Goal: Communication & Community: Answer question/provide support

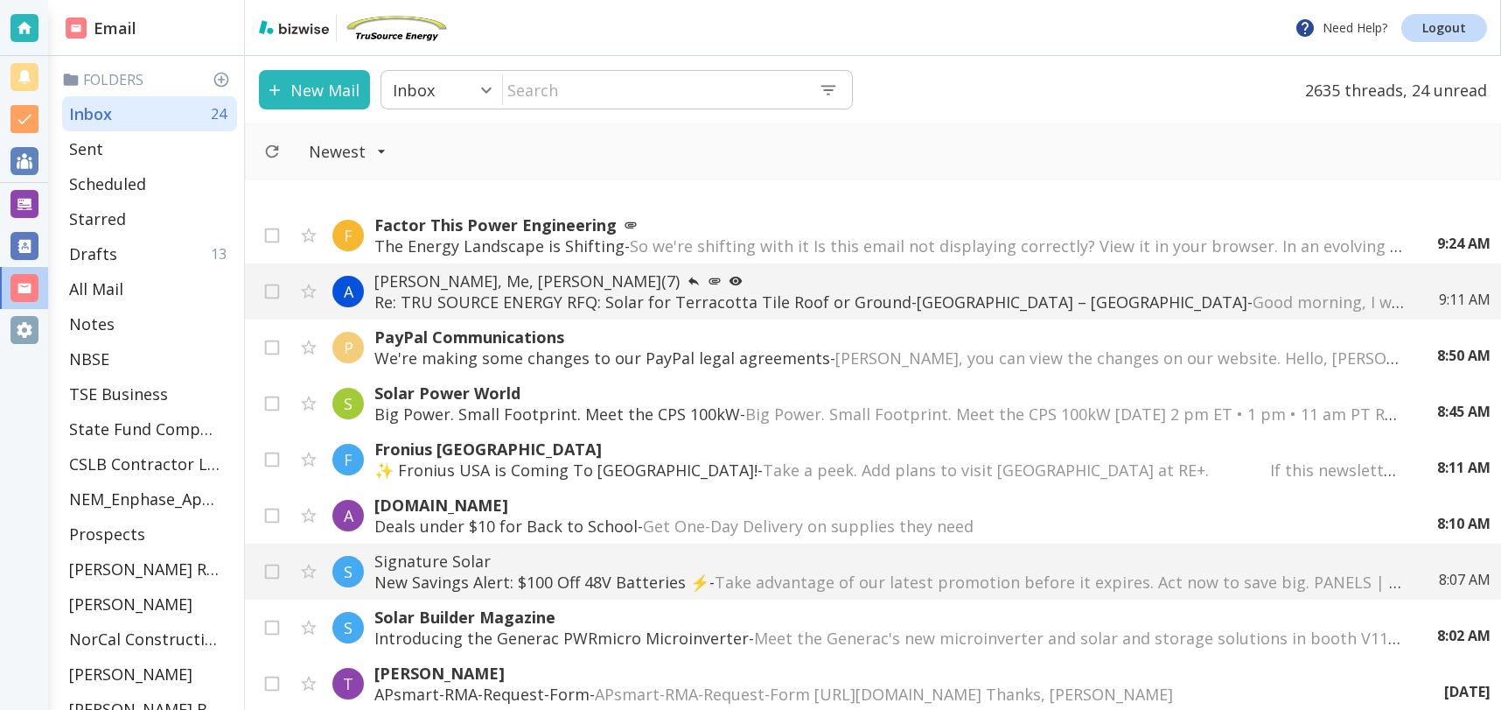
scroll to position [448, 0]
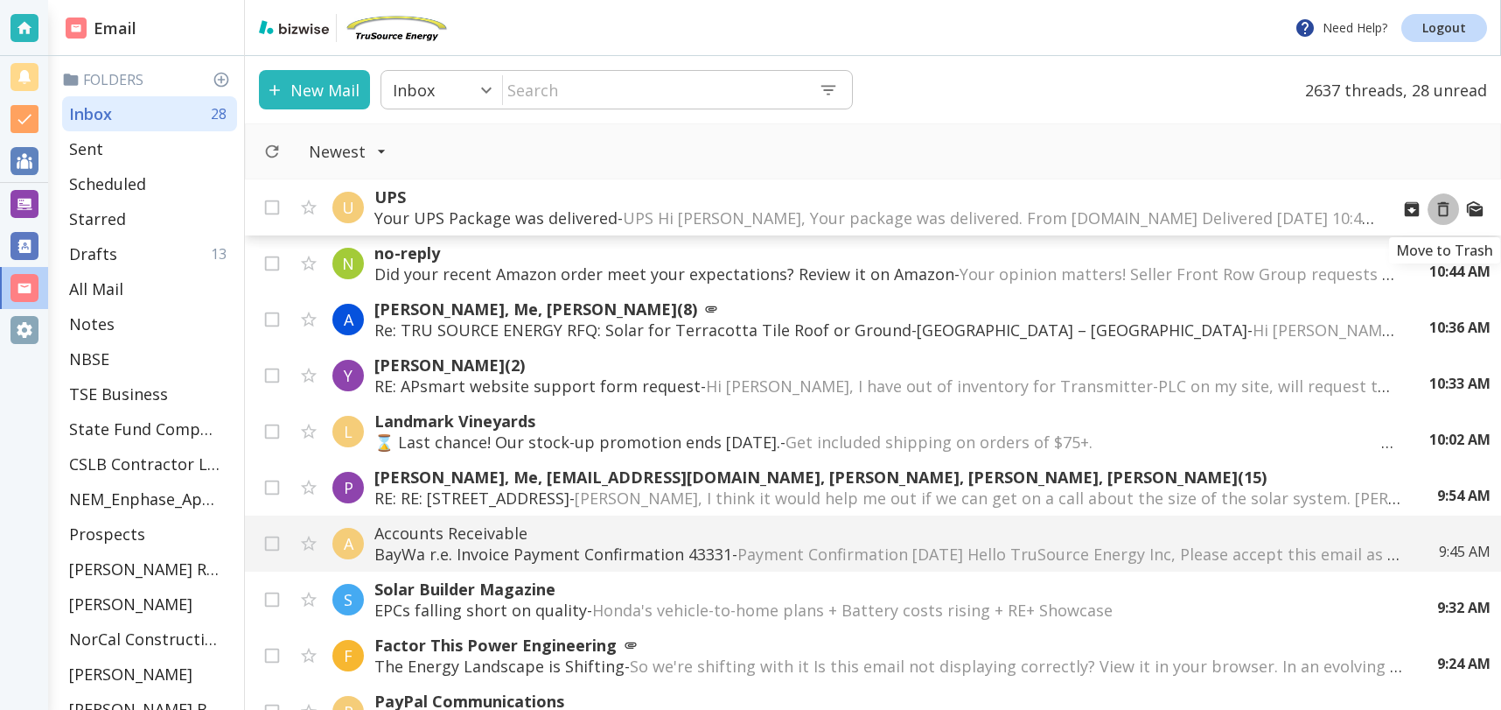
click at [1444, 207] on icon "Move to Trash" at bounding box center [1443, 208] width 19 height 19
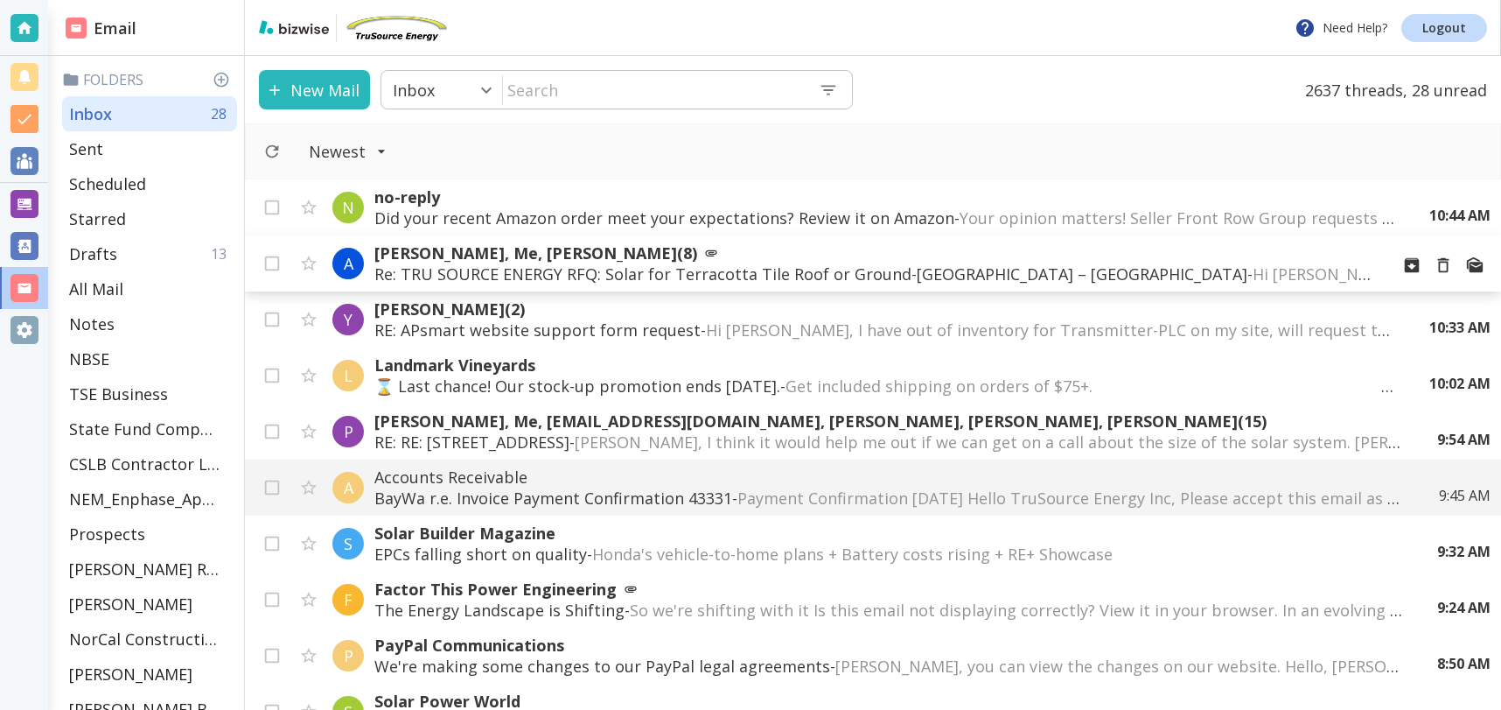
click at [923, 263] on p "Re: TRU SOURCE ENERGY RFQ: Solar for Terracotta Tile Roof or Ground-Mount – [GE…" at bounding box center [874, 273] width 1001 height 21
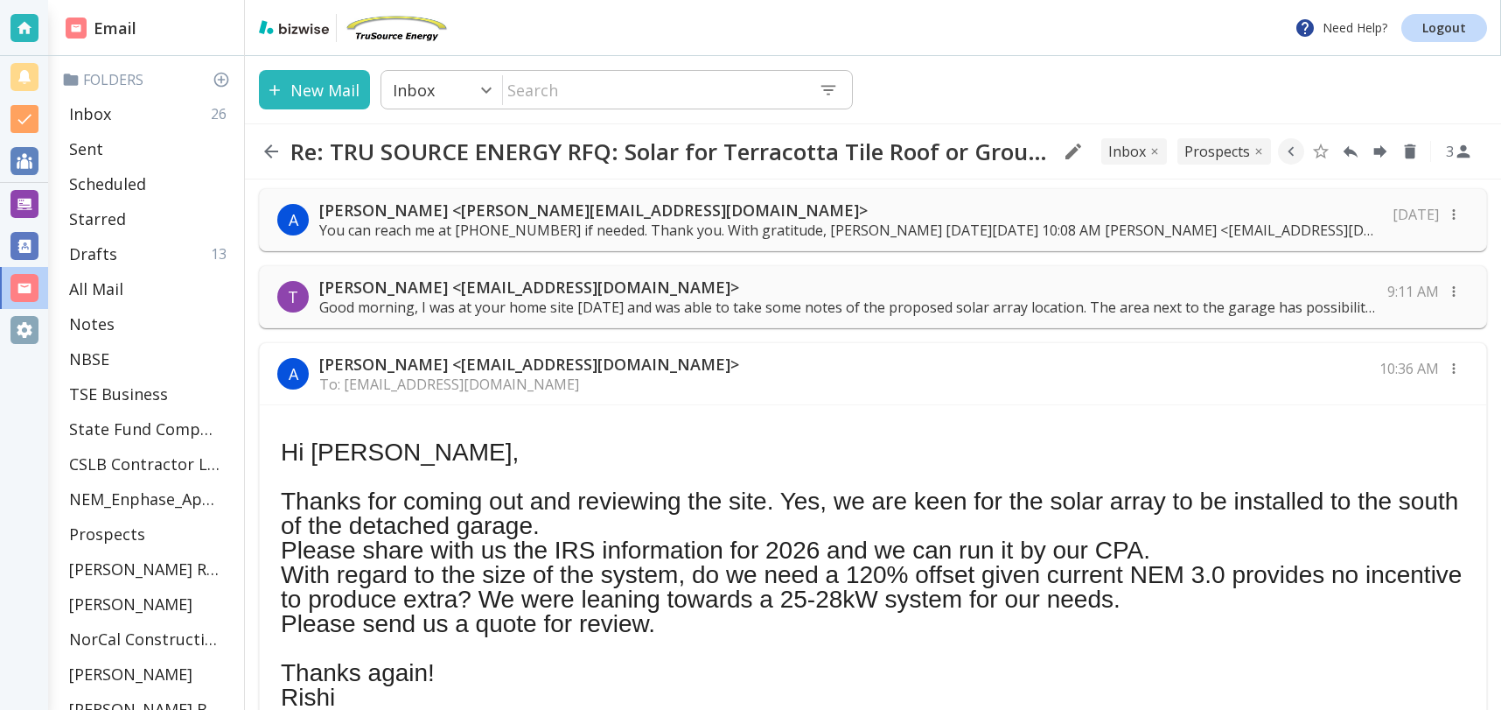
scroll to position [528, 0]
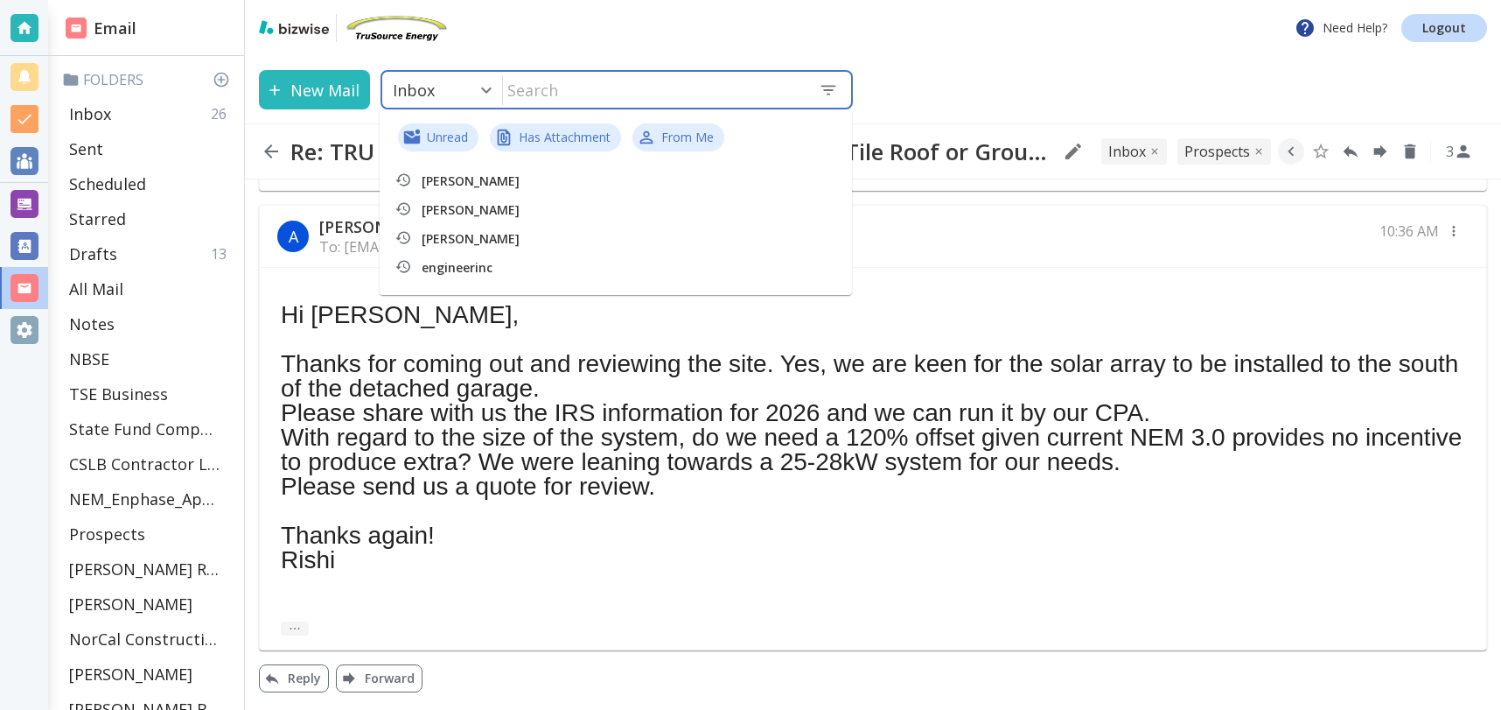
click at [564, 91] on input "text" at bounding box center [654, 90] width 302 height 36
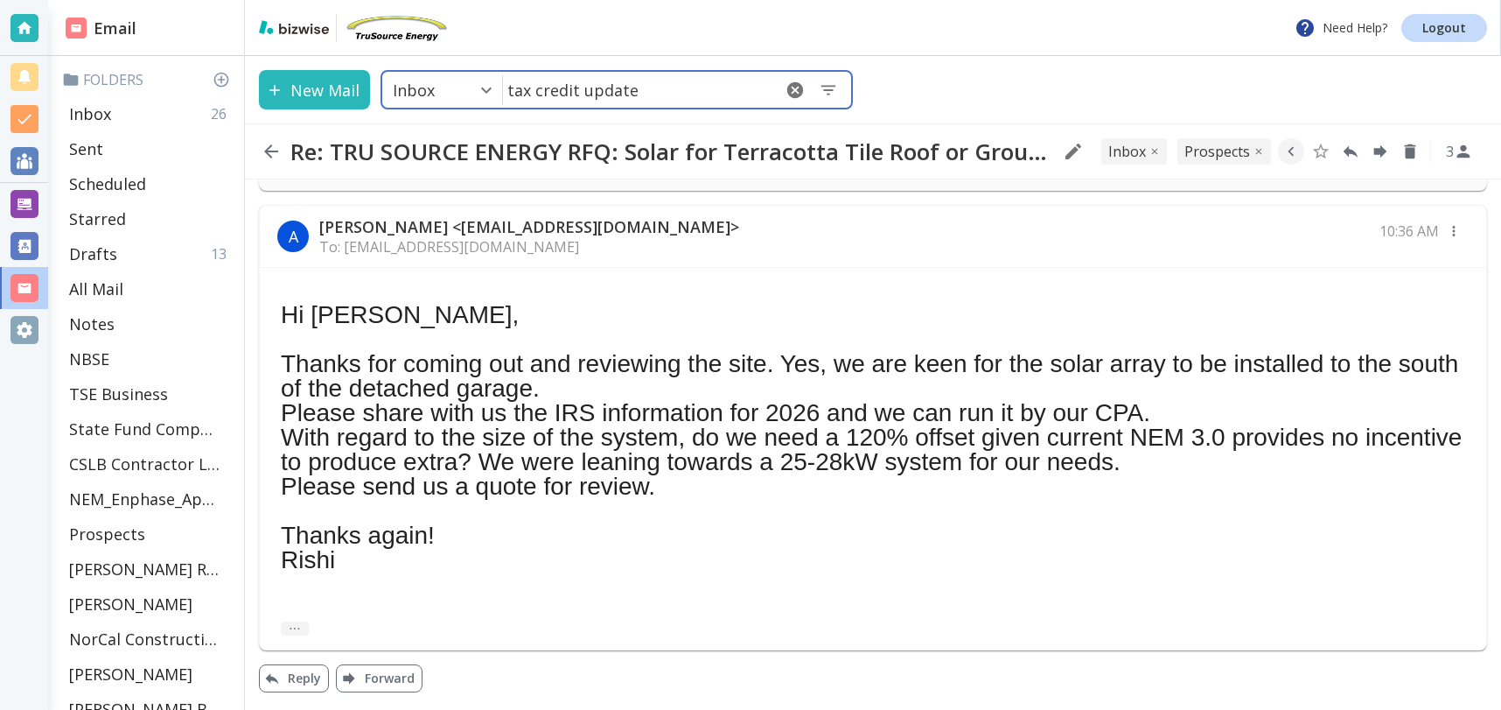
type input "tax credit updates"
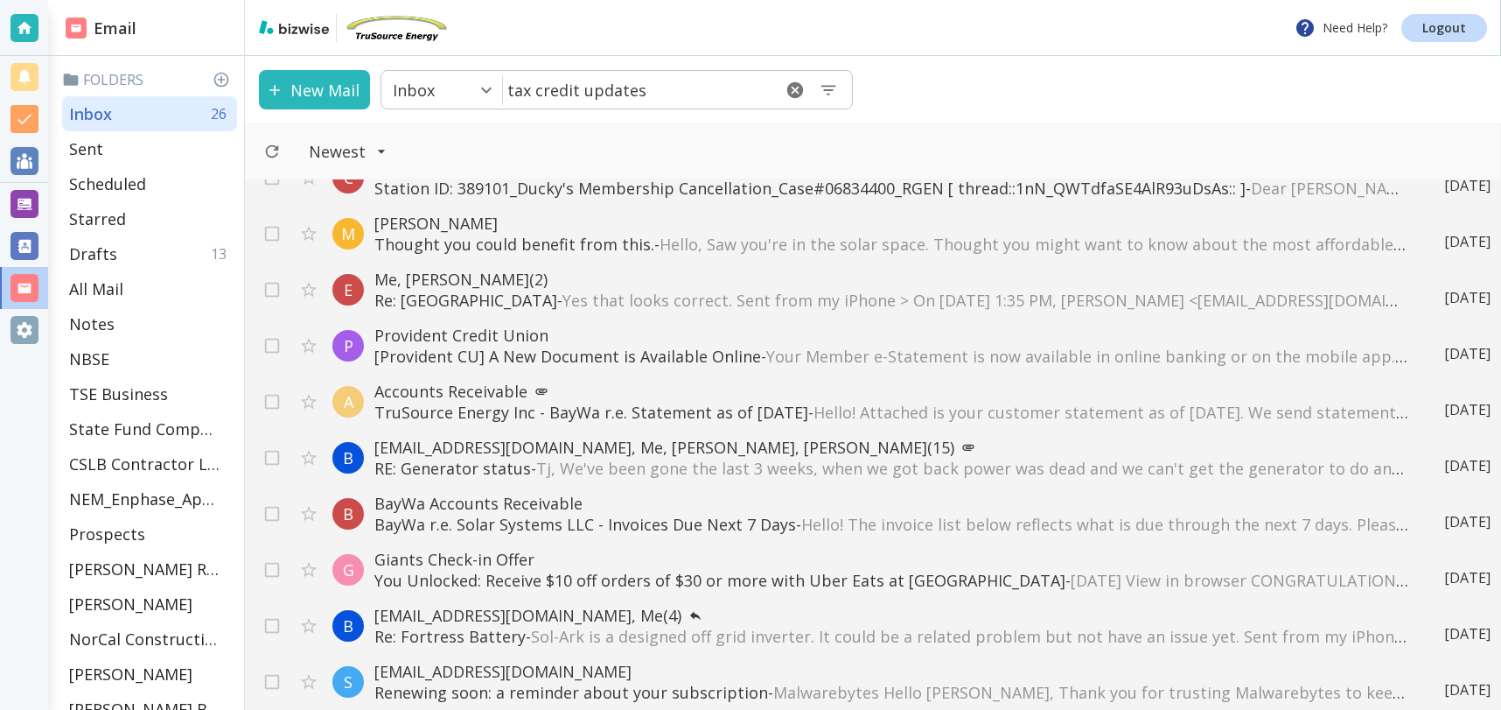
scroll to position [2457, 0]
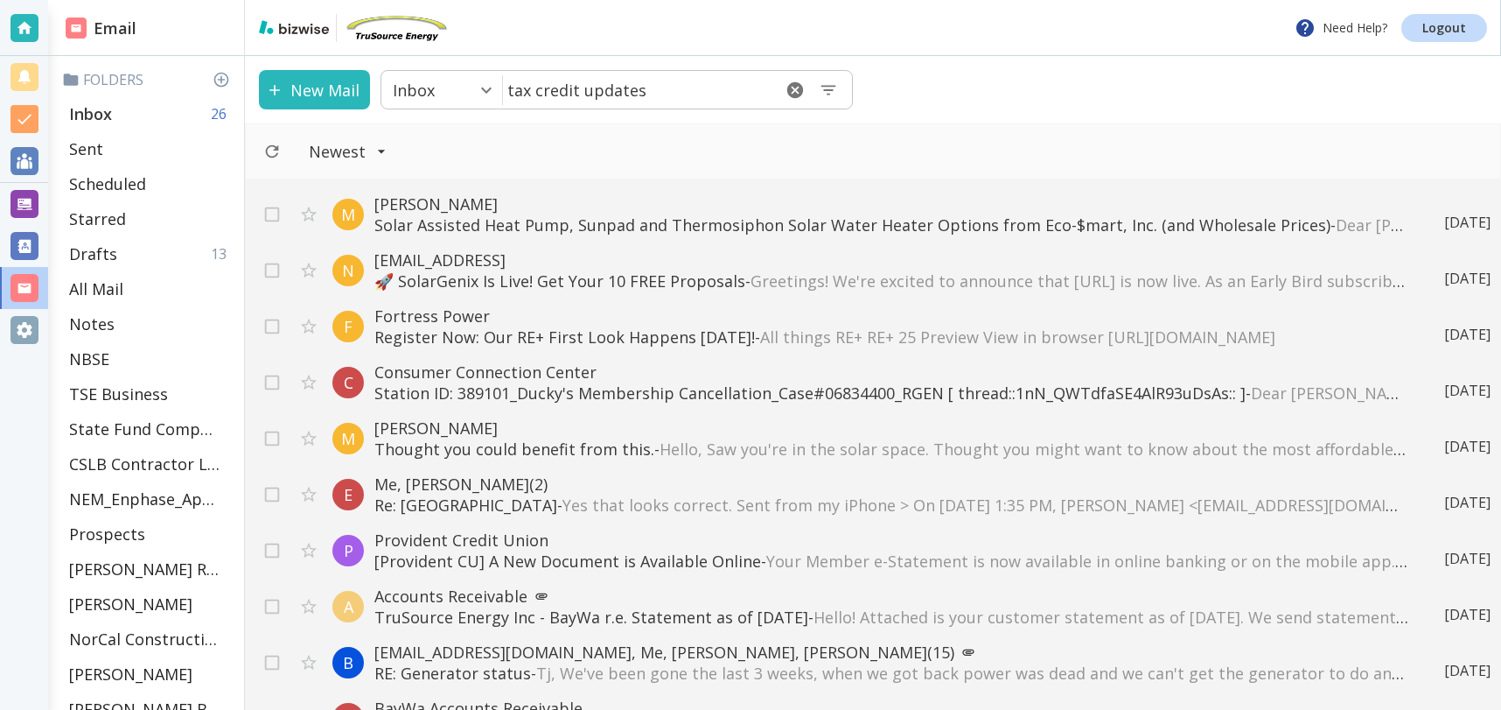
click at [154, 123] on div "Inbox 26" at bounding box center [149, 113] width 175 height 35
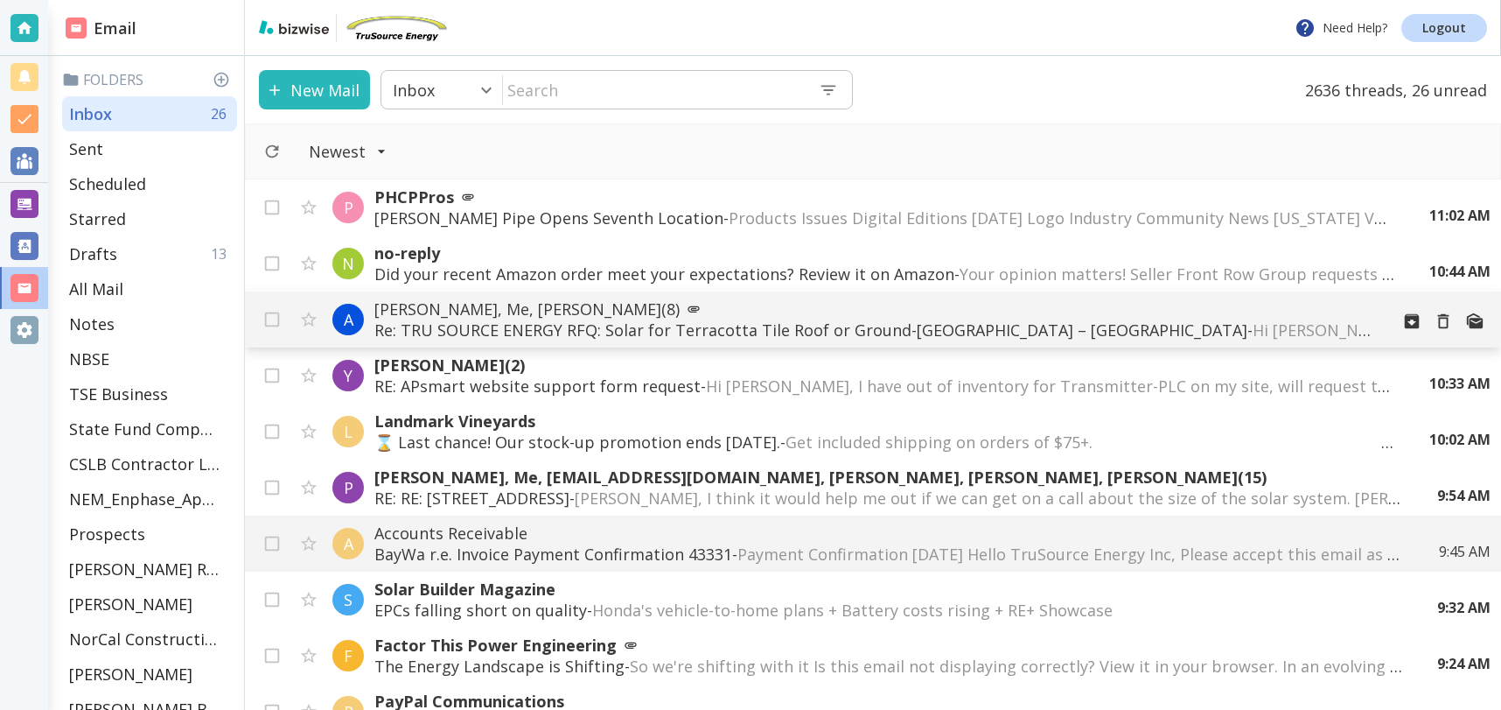
click at [788, 313] on p "[PERSON_NAME], Me, [PERSON_NAME] (8)" at bounding box center [874, 308] width 1001 height 21
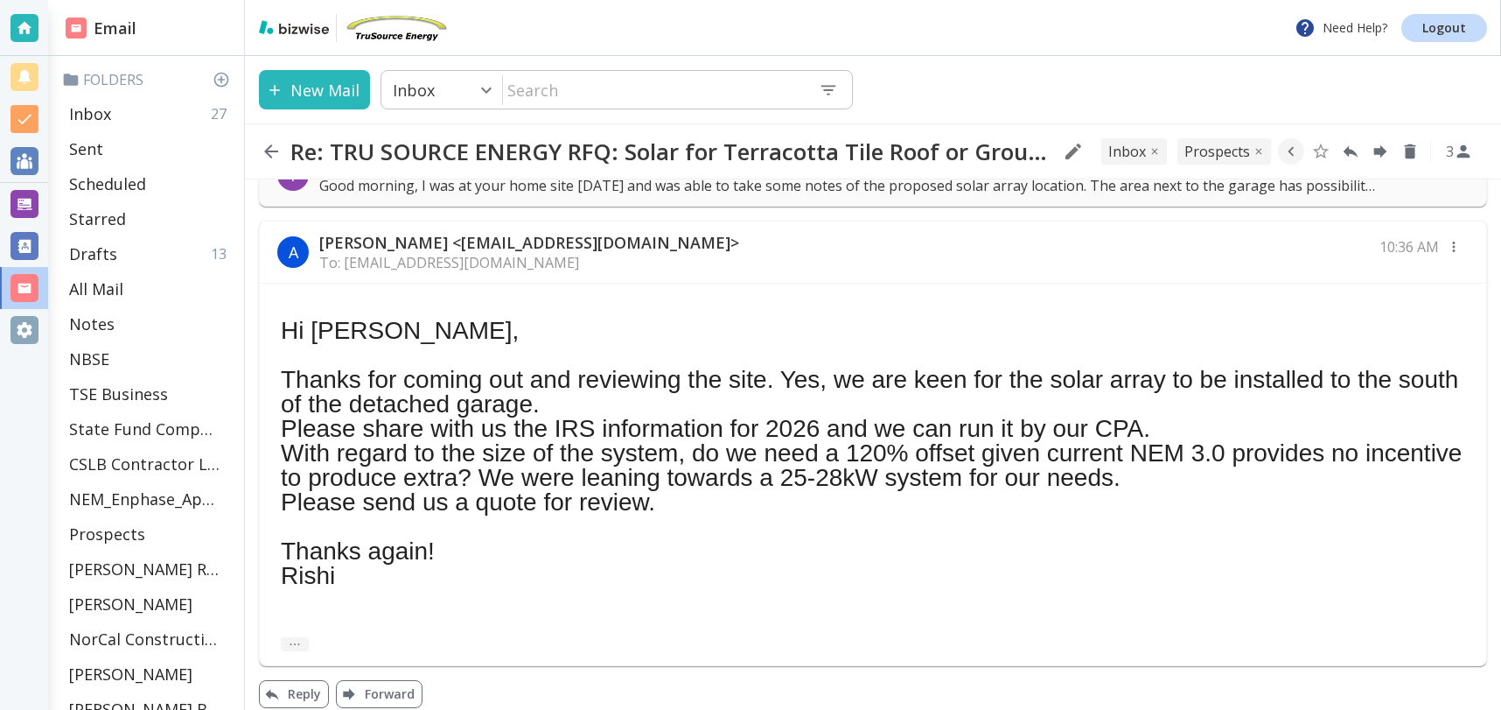
scroll to position [528, 0]
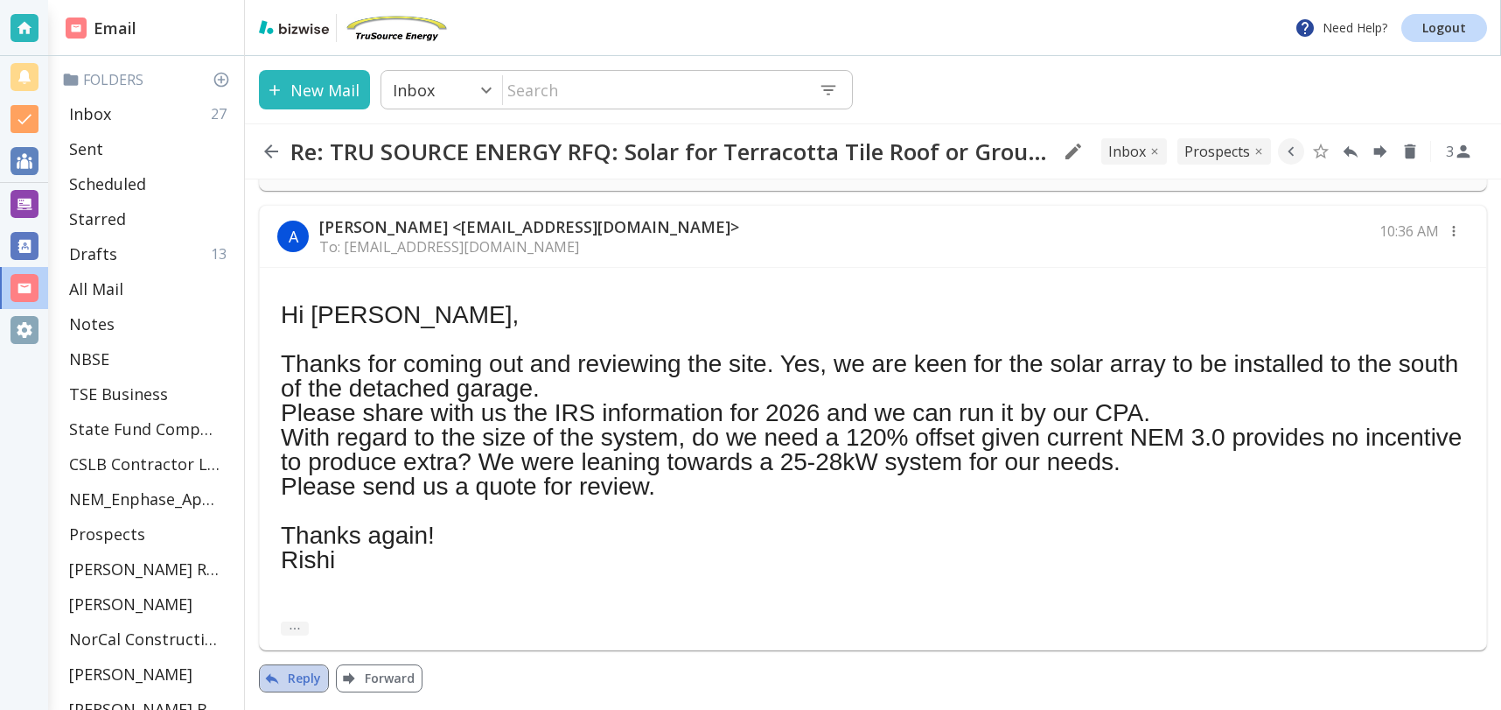
click at [291, 680] on button "Reply" at bounding box center [294, 678] width 70 height 28
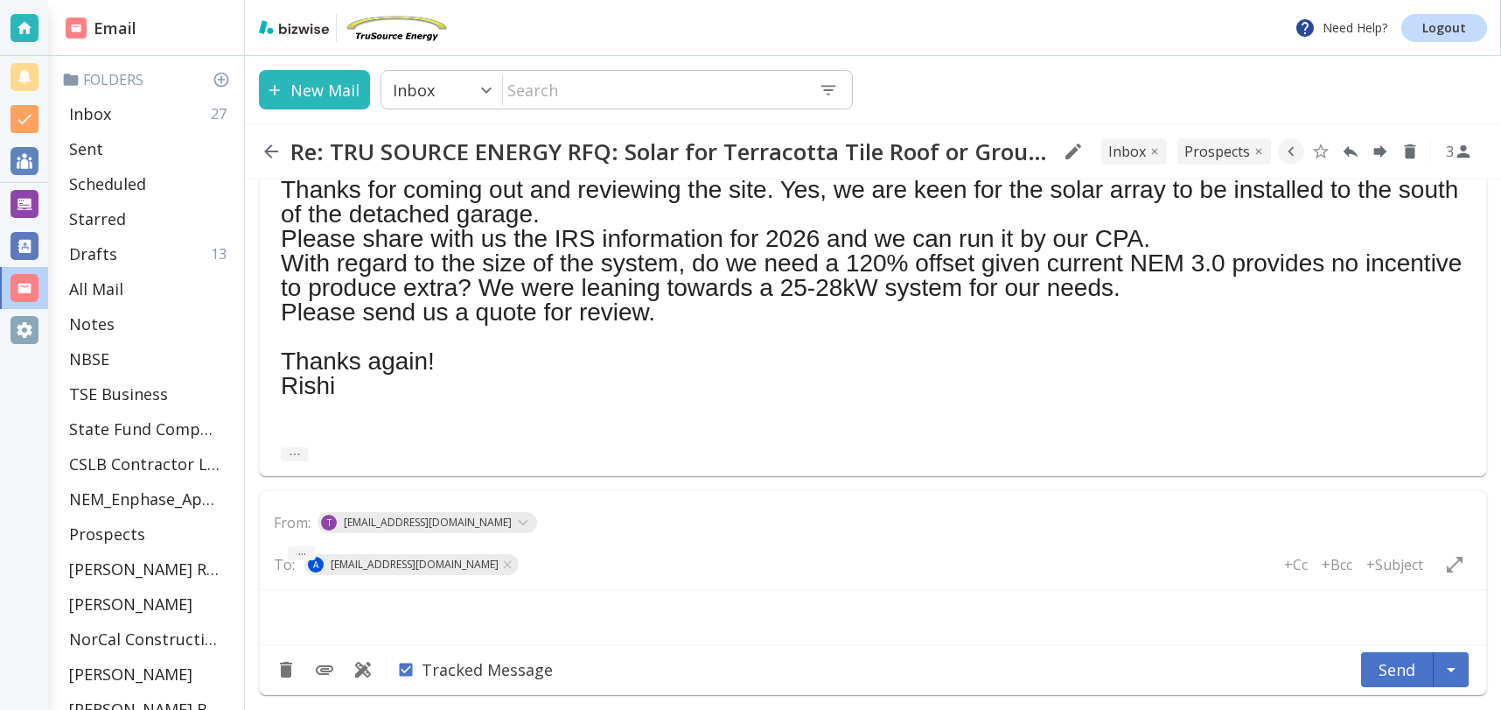
type textarea "<div class="bizwise_content"></div><div class="gmail_signature"><br>--<br><p>Th…"
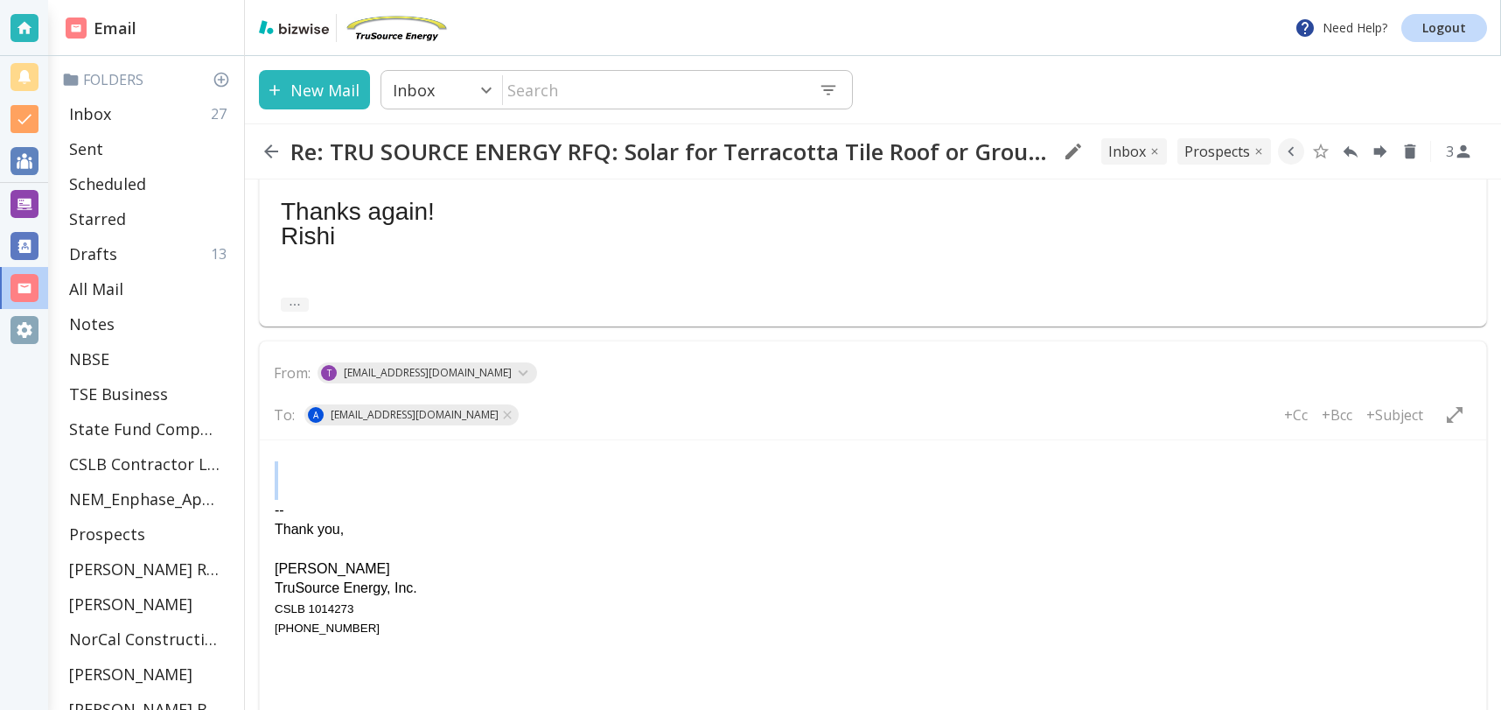
scroll to position [882, 0]
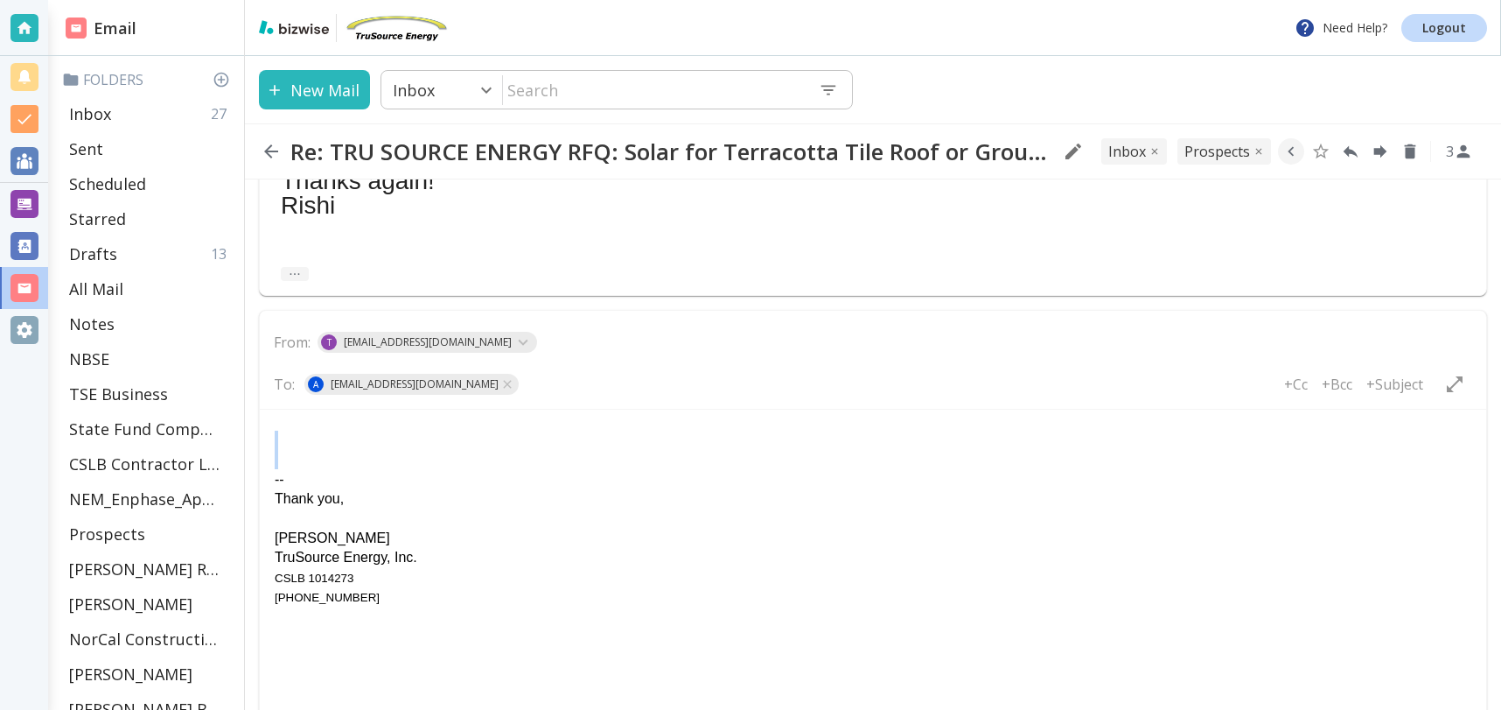
paste body "Rich Text Area. Press ALT-0 for help."
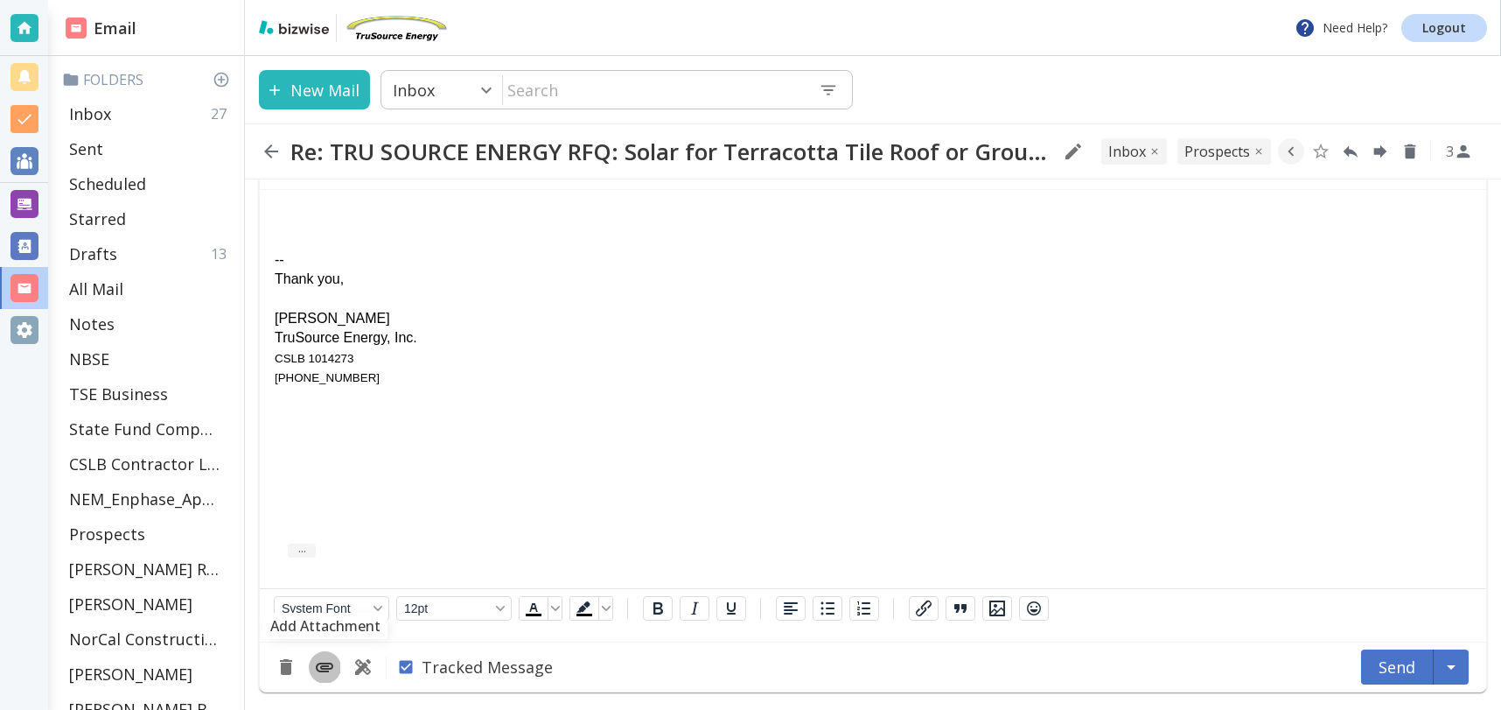
click at [326, 666] on icon "Add Attachment" at bounding box center [324, 667] width 17 height 10
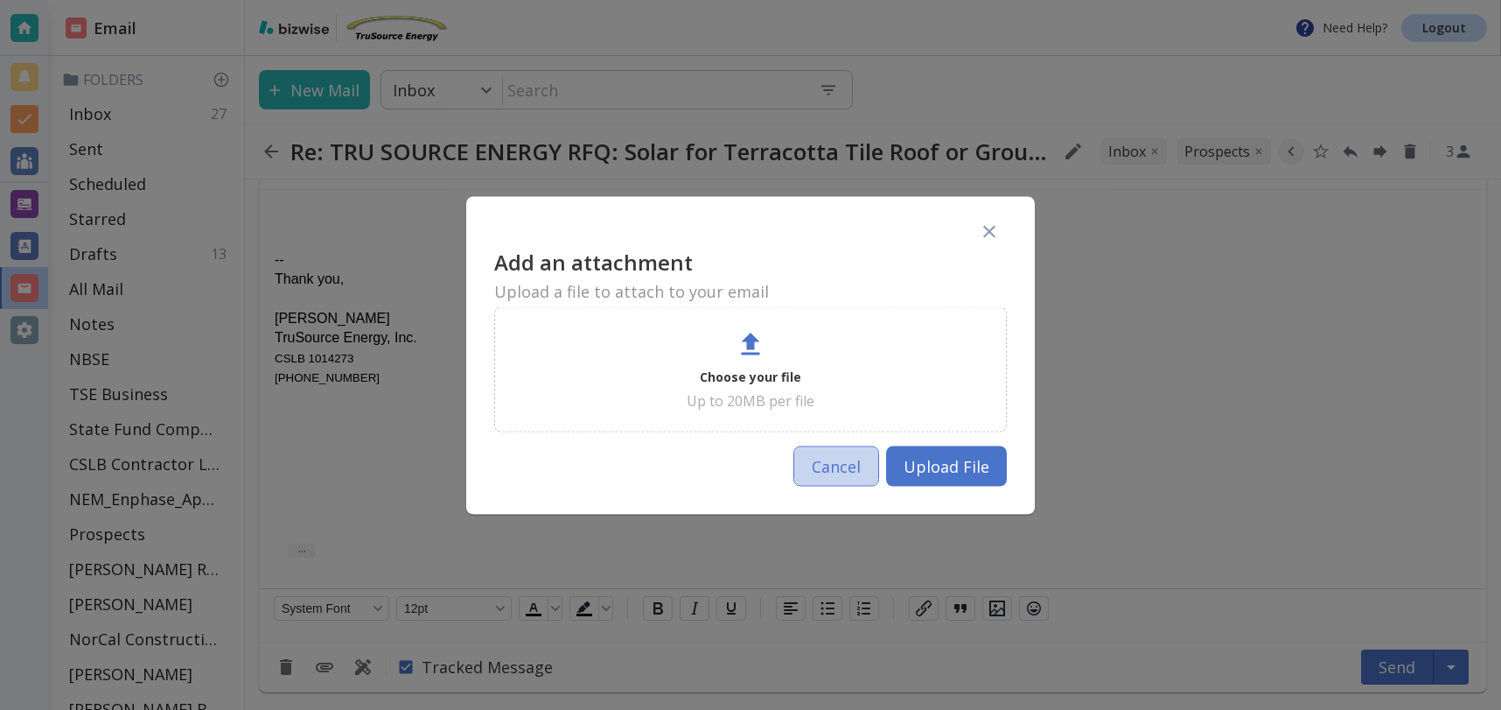
click at [850, 466] on button "Cancel" at bounding box center [837, 465] width 86 height 40
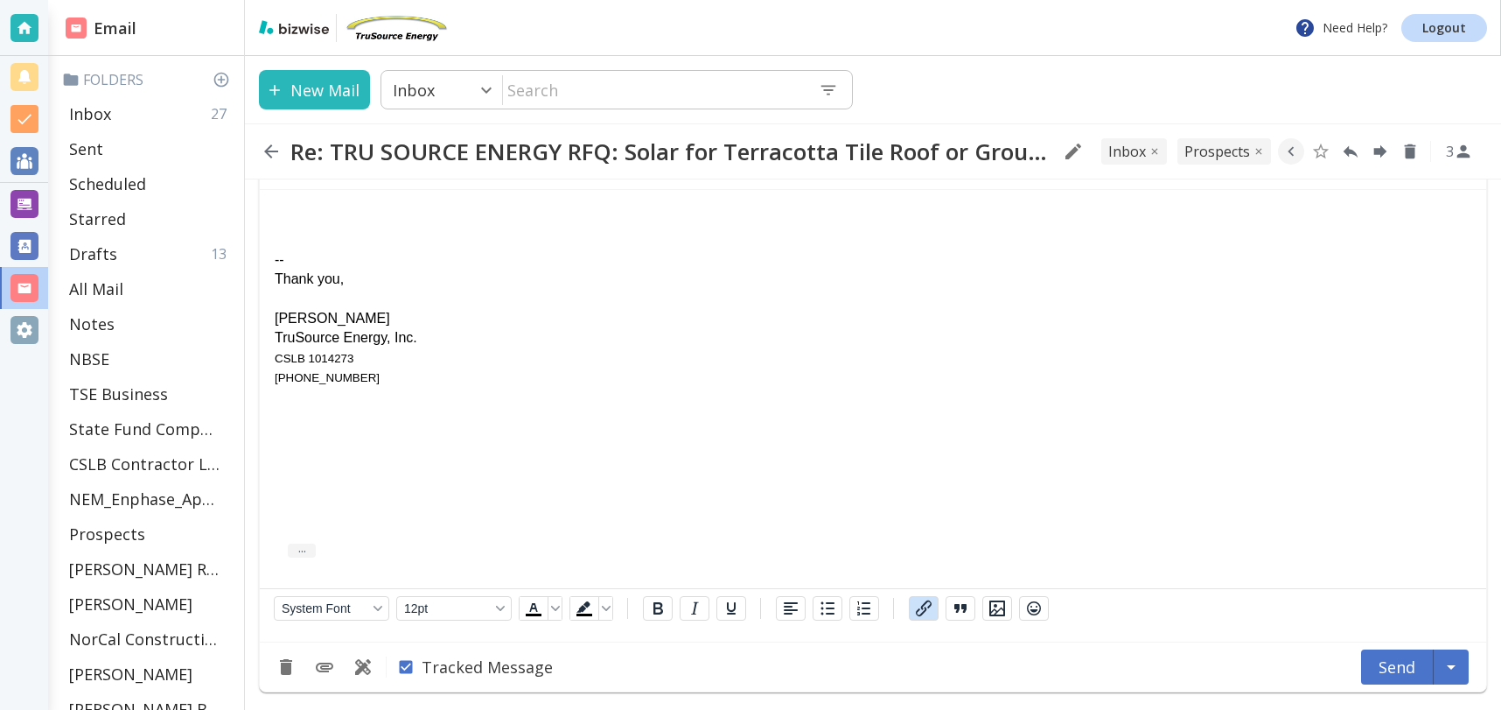
click at [928, 612] on icon "button" at bounding box center [923, 608] width 21 height 21
type input "[URL][DOMAIN_NAME]"
click at [636, 394] on html "-- Thank you, [PERSON_NAME] TruSource Energy, Inc. CSLB 1014273 [PHONE_NUMBER]" at bounding box center [873, 296] width 1227 height 212
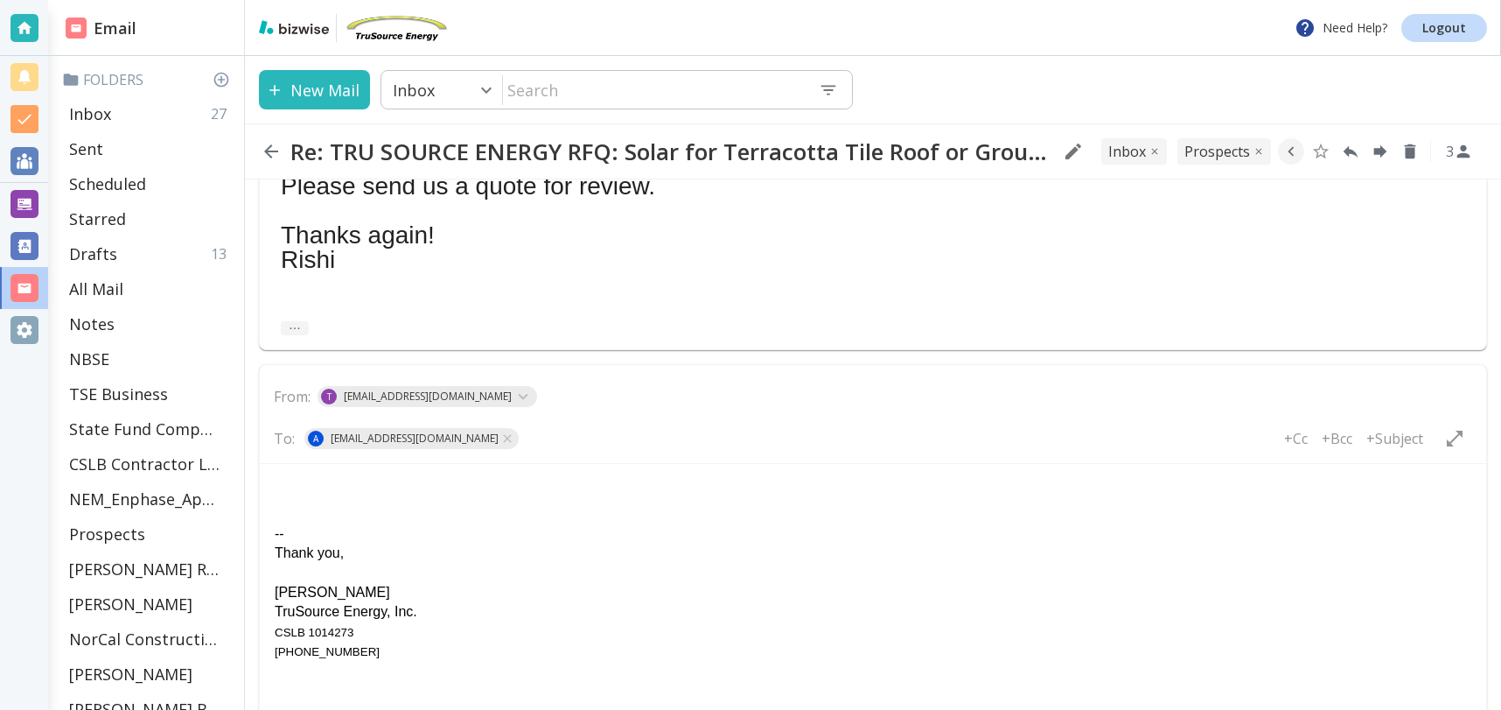
scroll to position [941, 0]
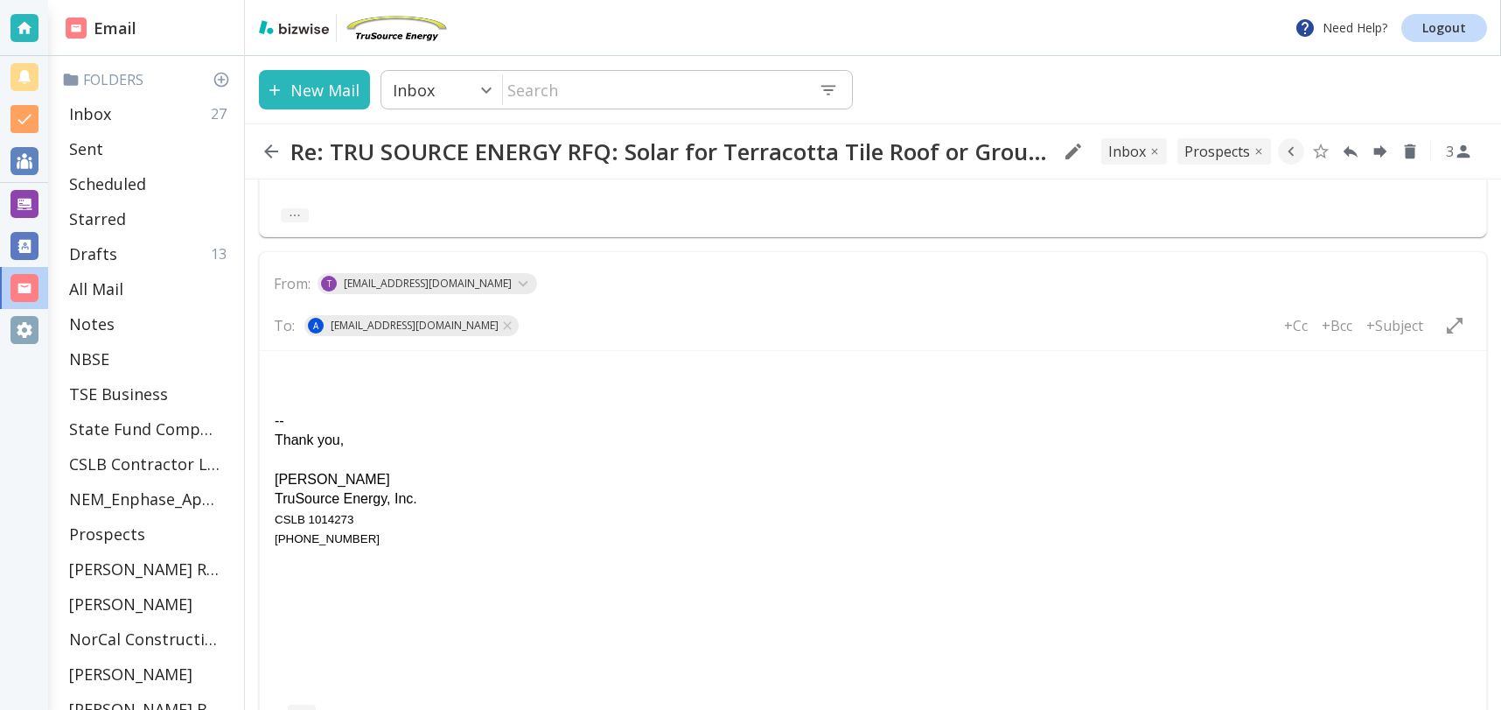
click at [308, 373] on div "Rich Text Area. Press ALT-0 for help." at bounding box center [873, 381] width 1197 height 19
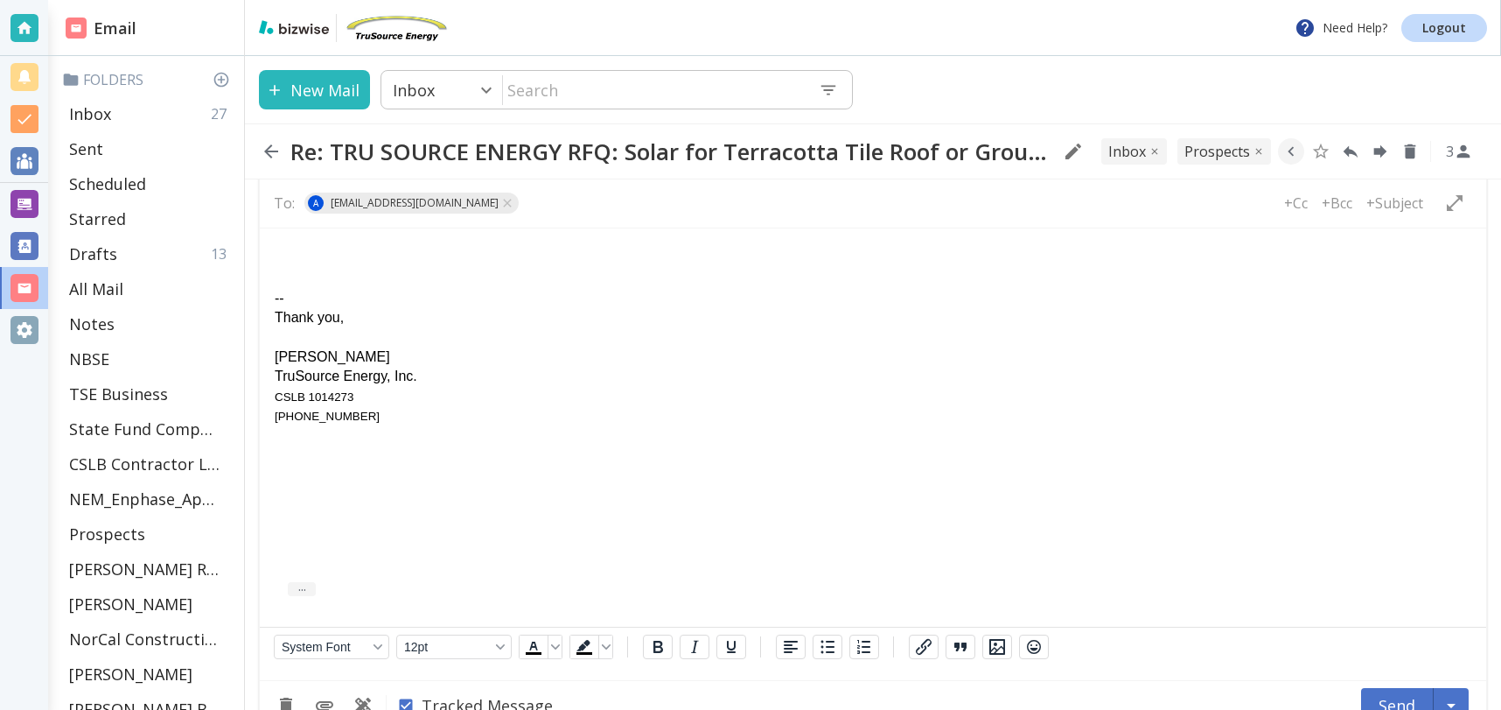
scroll to position [1101, 0]
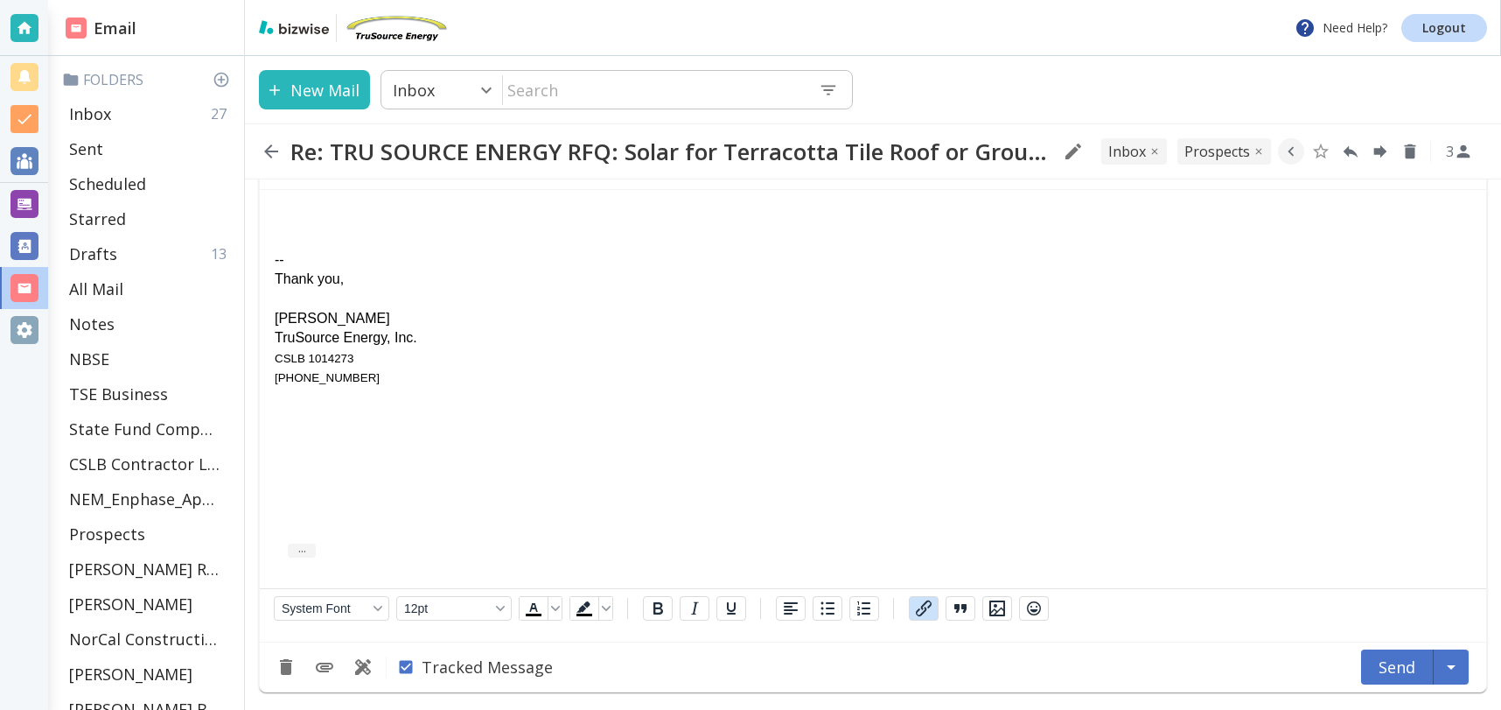
click at [928, 602] on icon "button" at bounding box center [923, 608] width 21 height 21
click at [430, 262] on input "Link" at bounding box center [368, 260] width 185 height 30
type input "[URL][DOMAIN_NAME]"
click at [470, 269] on icon "Link" at bounding box center [480, 260] width 21 height 21
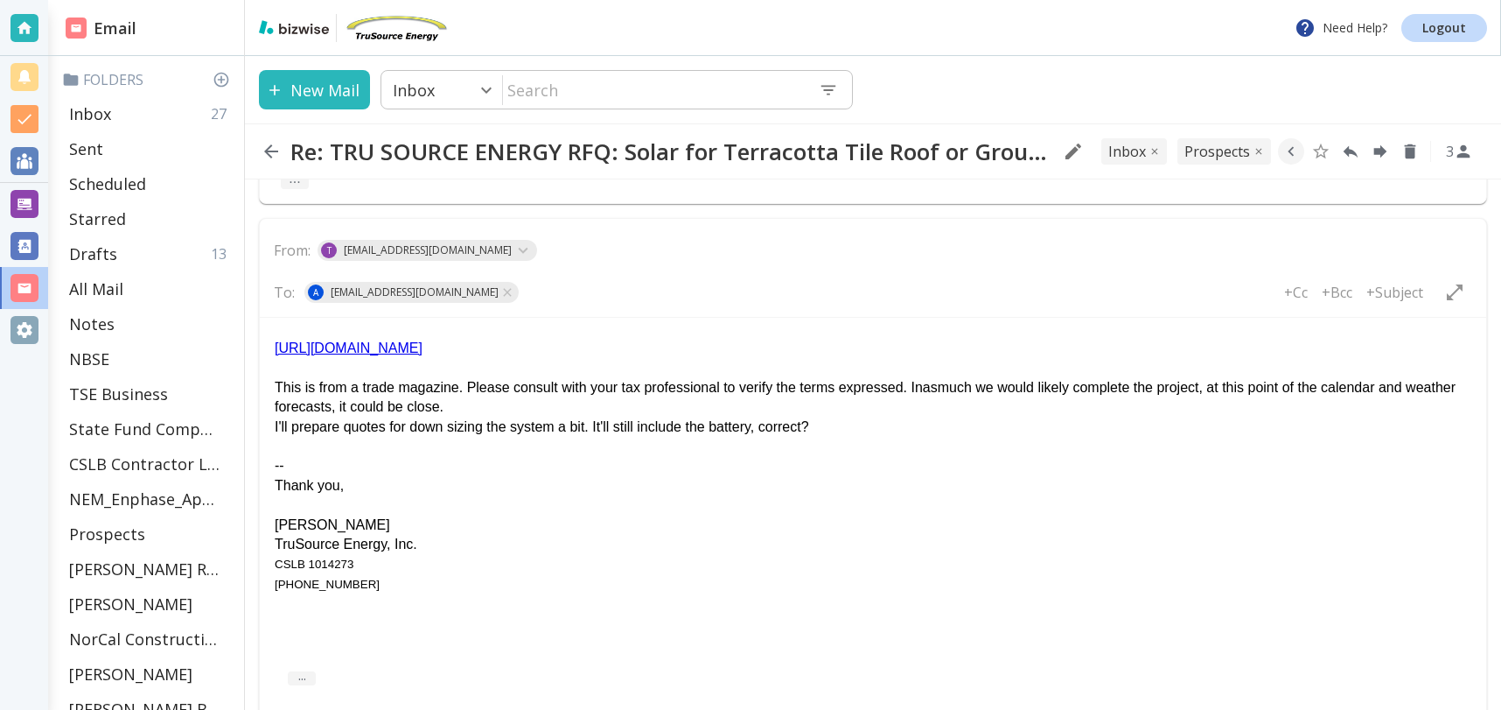
scroll to position [1101, 0]
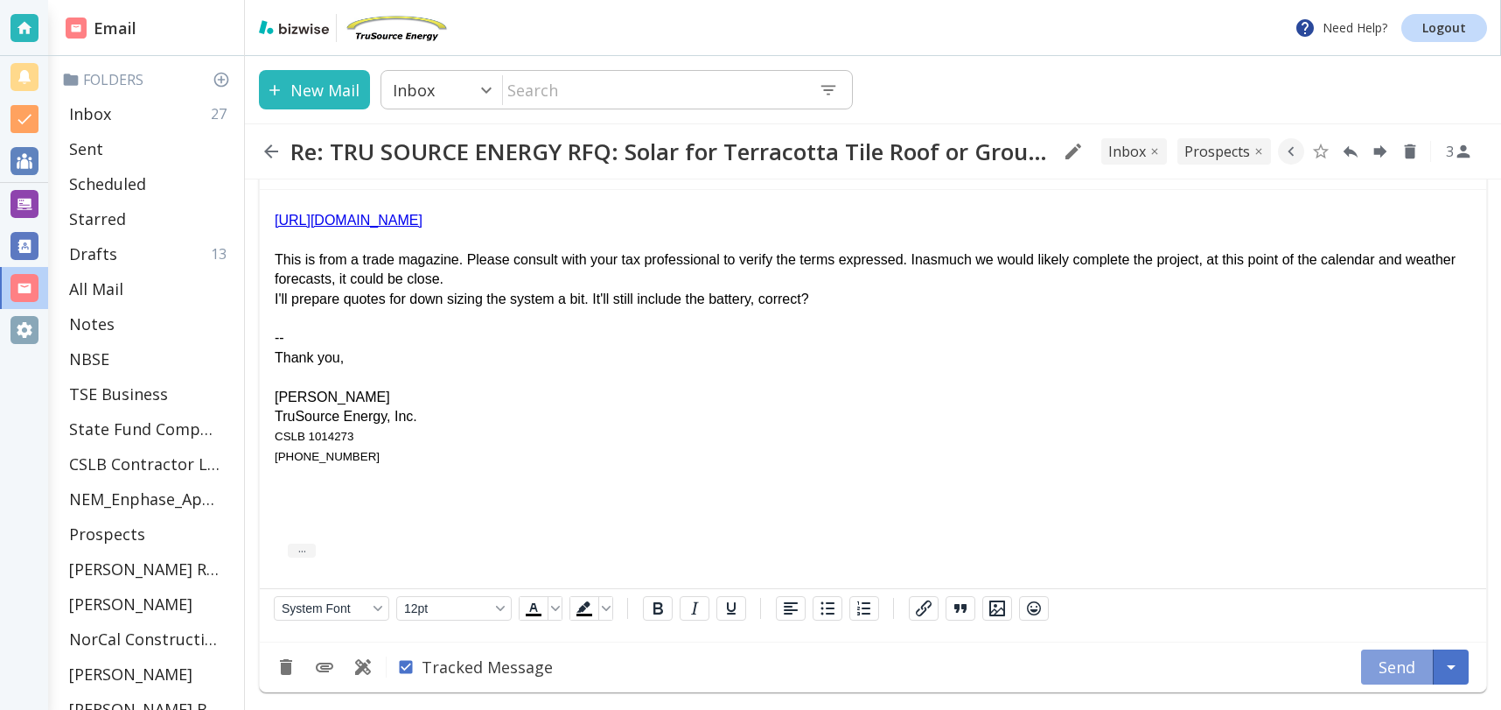
click at [1389, 675] on button "Send" at bounding box center [1397, 666] width 73 height 35
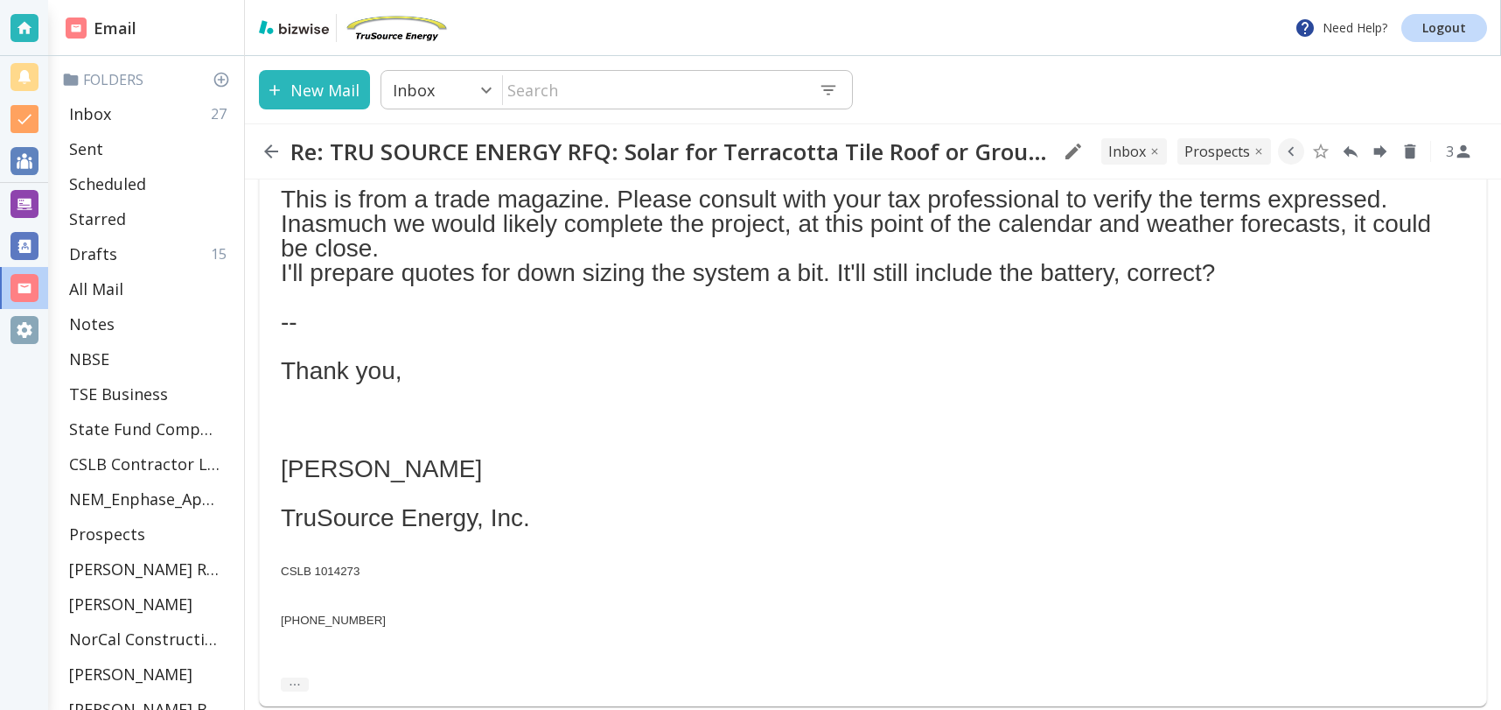
scroll to position [1232, 0]
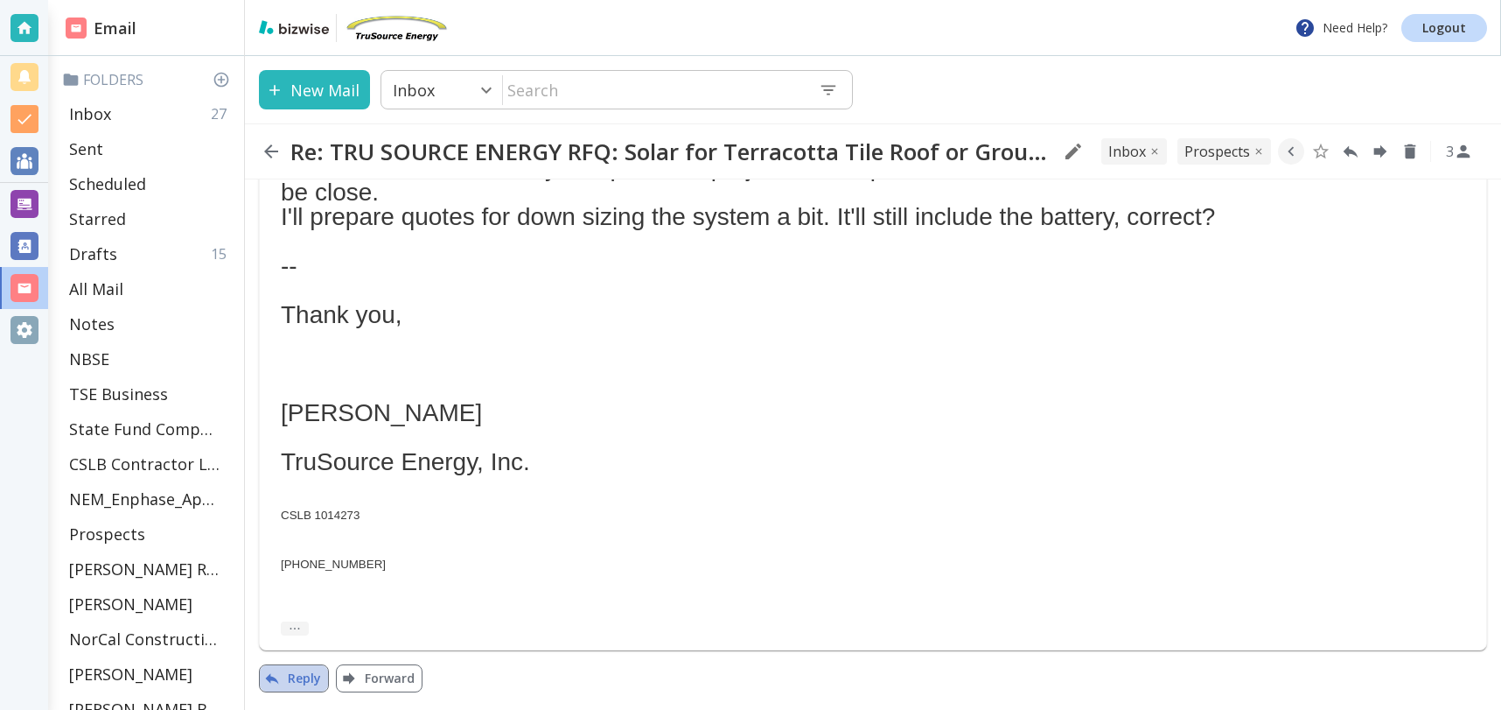
click at [307, 677] on button "Reply" at bounding box center [294, 678] width 70 height 28
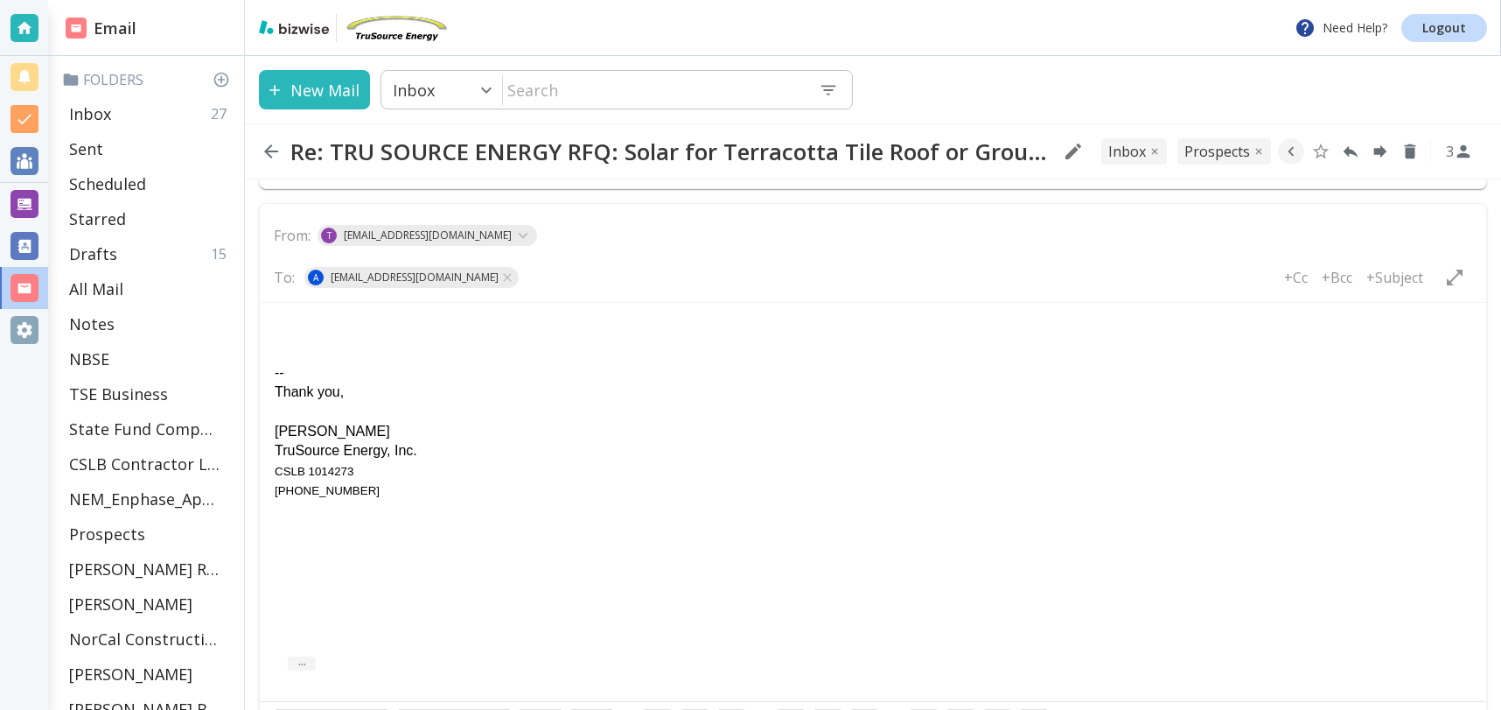
scroll to position [1806, 0]
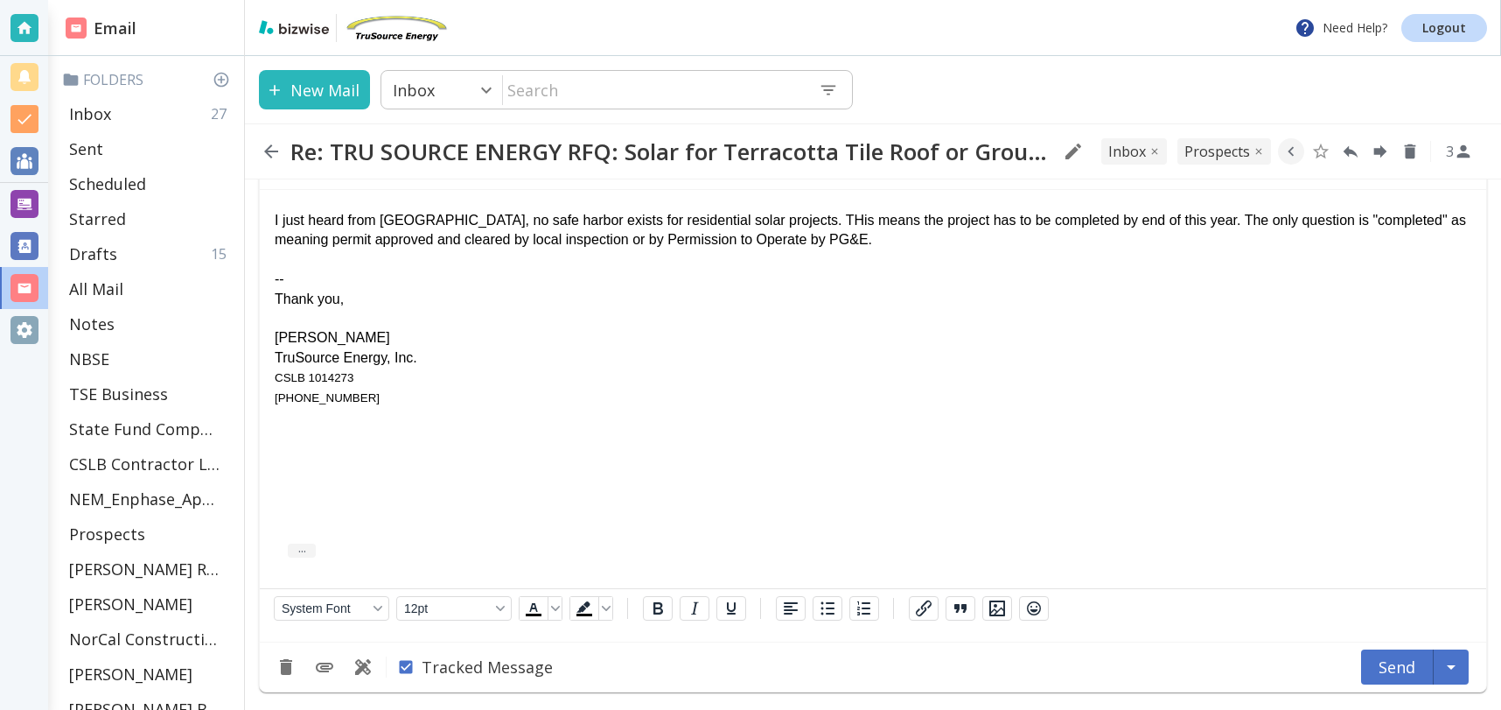
click at [857, 244] on div "I just heard from [GEOGRAPHIC_DATA], no safe harbor exists for residential sola…" at bounding box center [873, 230] width 1197 height 39
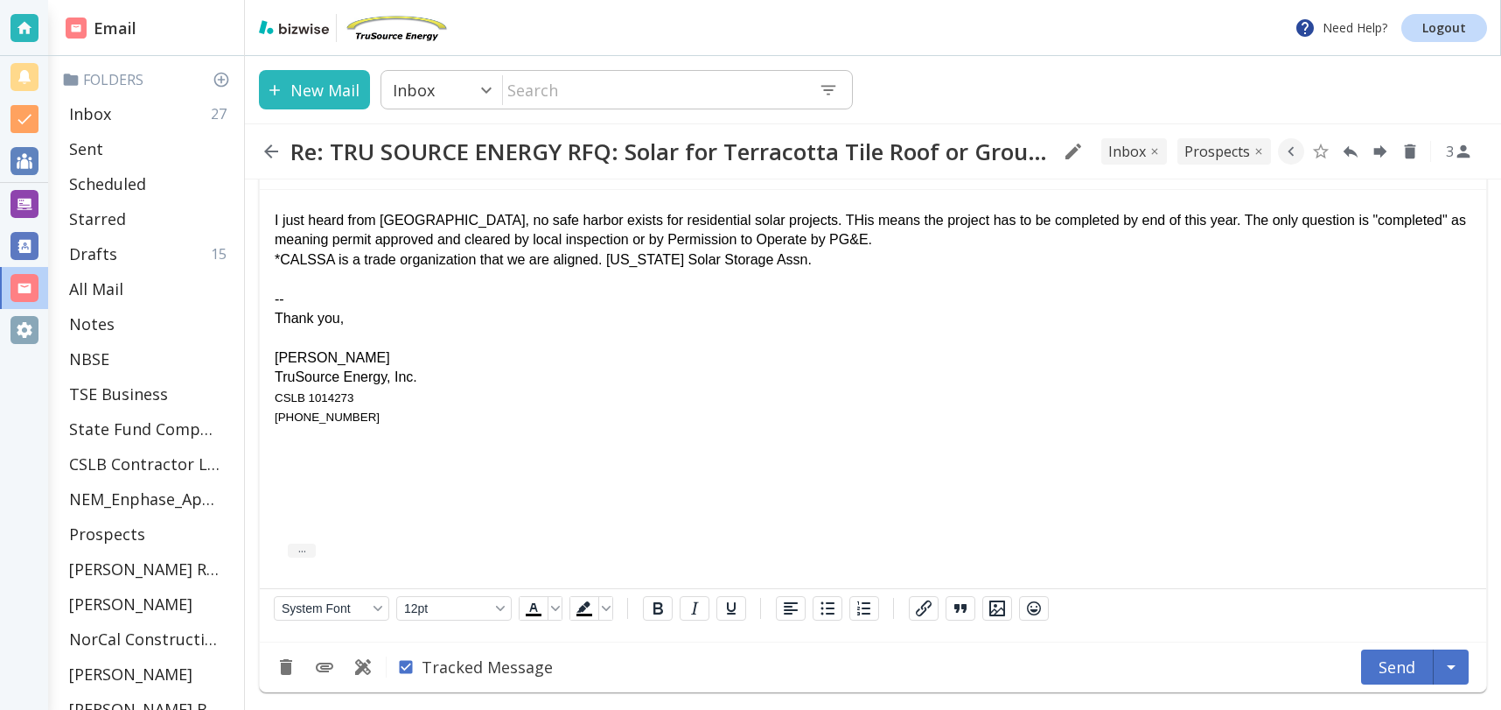
click at [432, 215] on div "I just heard from [GEOGRAPHIC_DATA], no safe harbor exists for residential sola…" at bounding box center [873, 230] width 1197 height 39
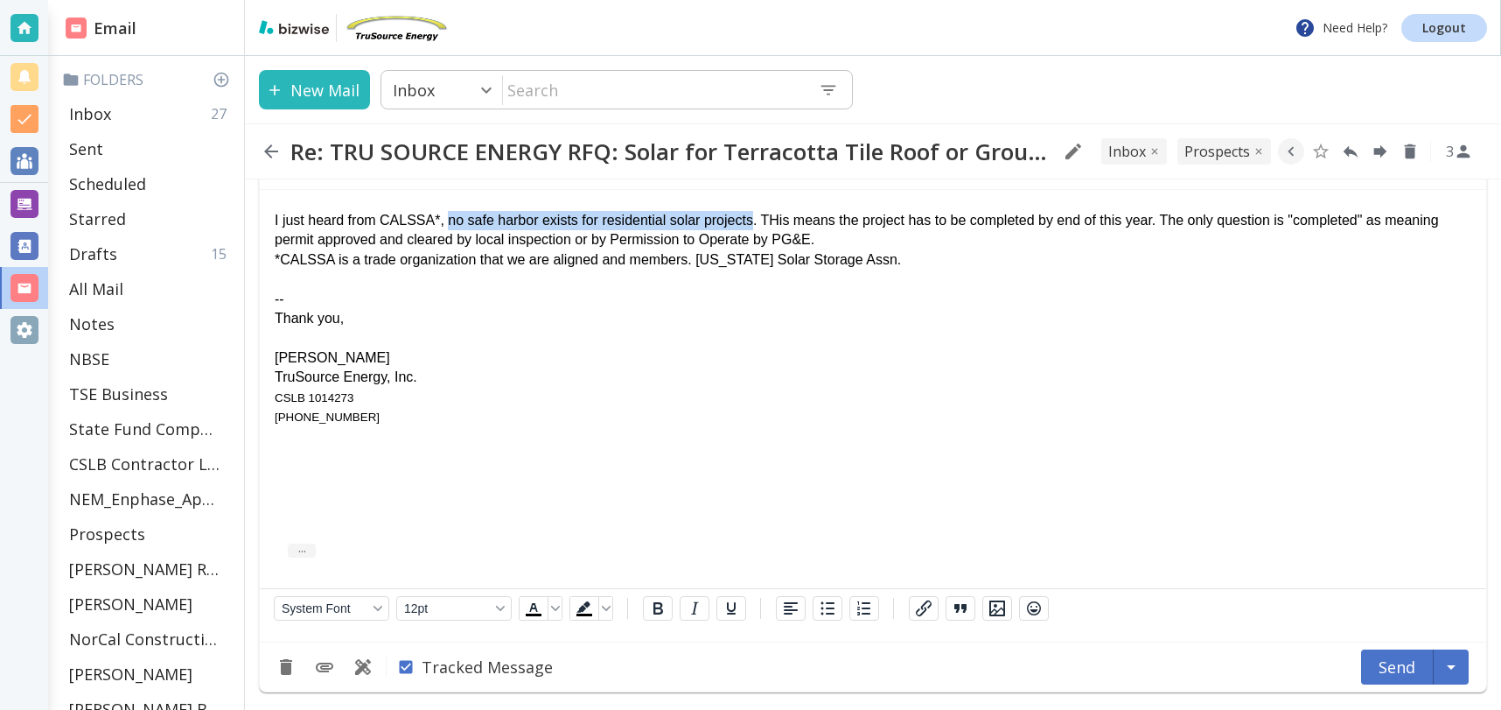
drag, startPoint x: 446, startPoint y: 220, endPoint x: 757, endPoint y: 220, distance: 310.6
click at [757, 220] on div "I just heard from CALSSA*, no safe harbor exists for residential solar projects…" at bounding box center [873, 230] width 1197 height 39
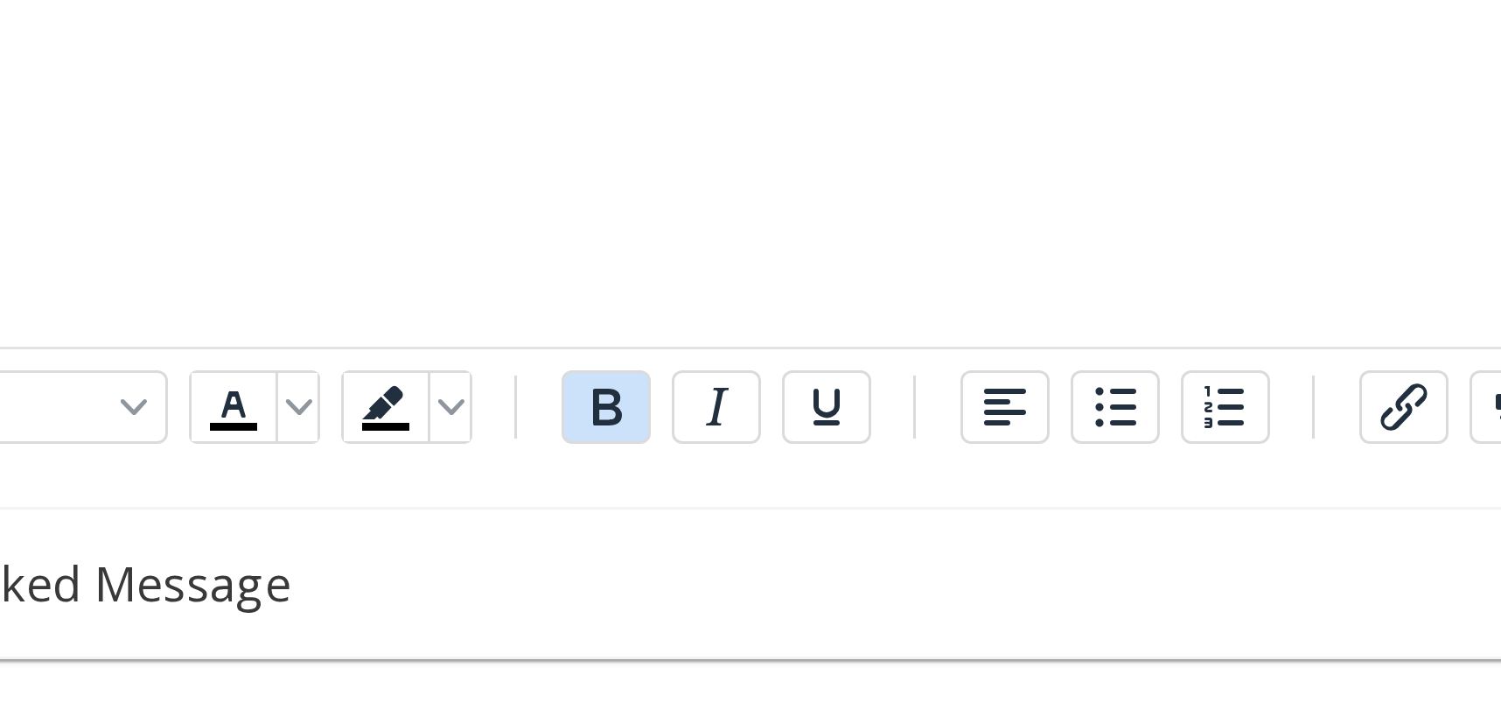
click at [661, 607] on icon "Bold" at bounding box center [657, 608] width 21 height 21
click at [724, 606] on icon "Underline" at bounding box center [731, 608] width 21 height 21
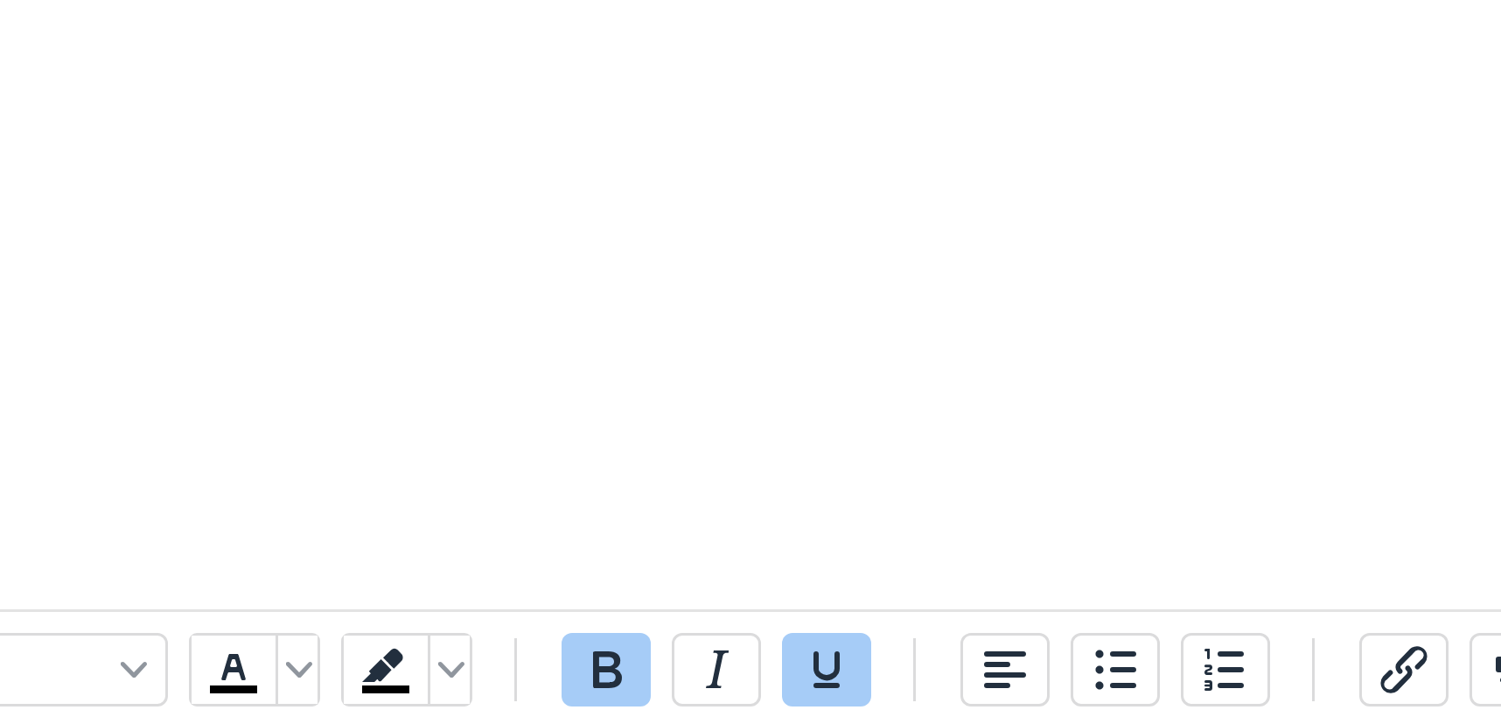
scroll to position [1667, 0]
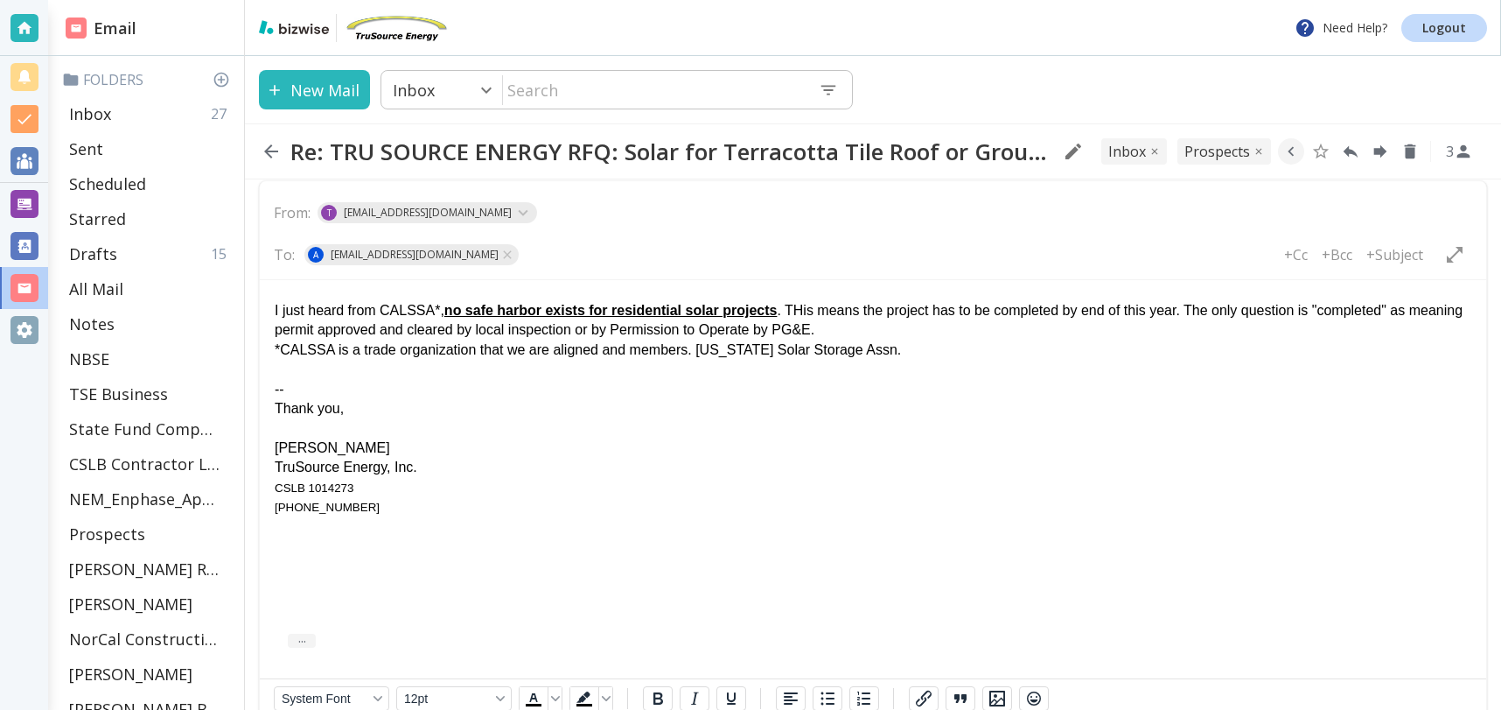
drag, startPoint x: 809, startPoint y: 307, endPoint x: 917, endPoint y: 299, distance: 107.9
click at [809, 307] on div "I just heard from CALSSA*, no safe harbor exists for residential solar projects…" at bounding box center [873, 320] width 1197 height 39
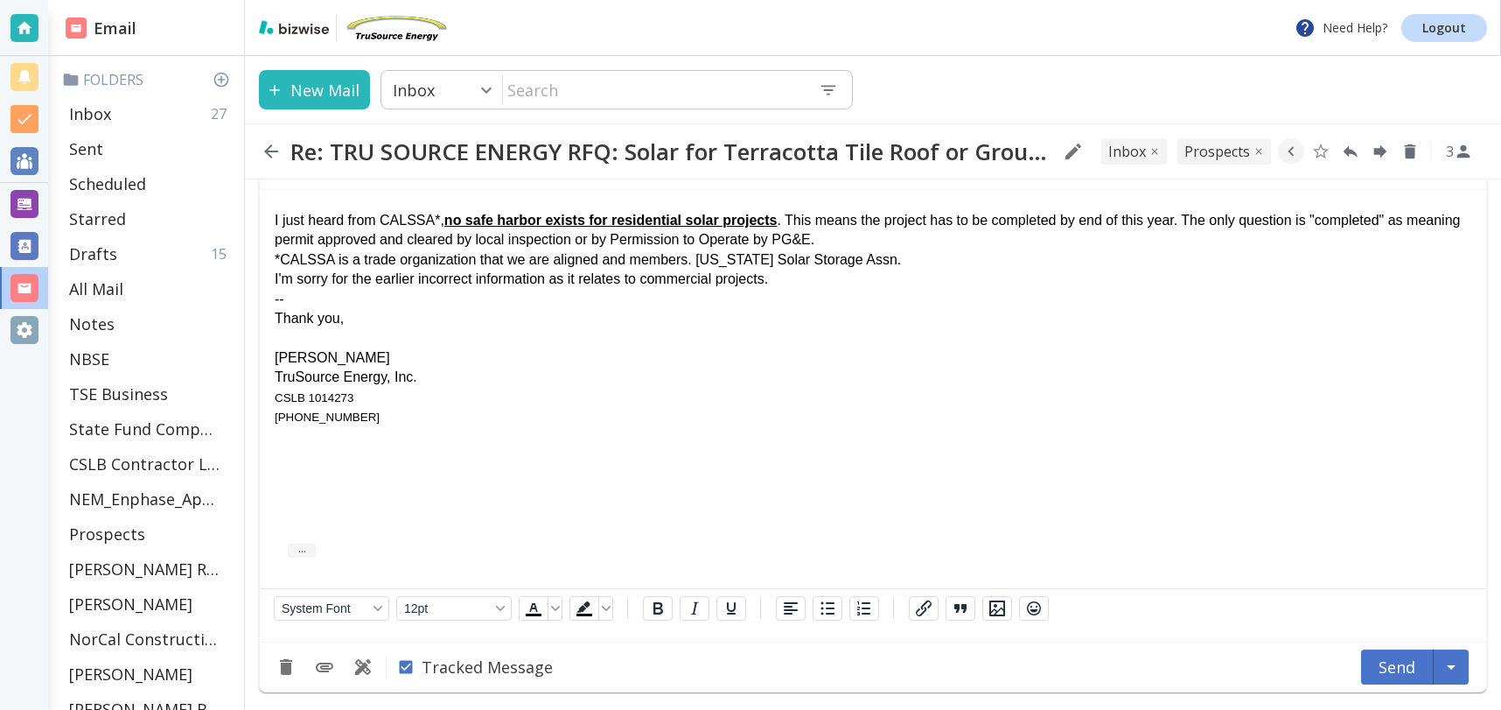
scroll to position [1779, 0]
click at [1390, 684] on button "Send" at bounding box center [1397, 666] width 73 height 35
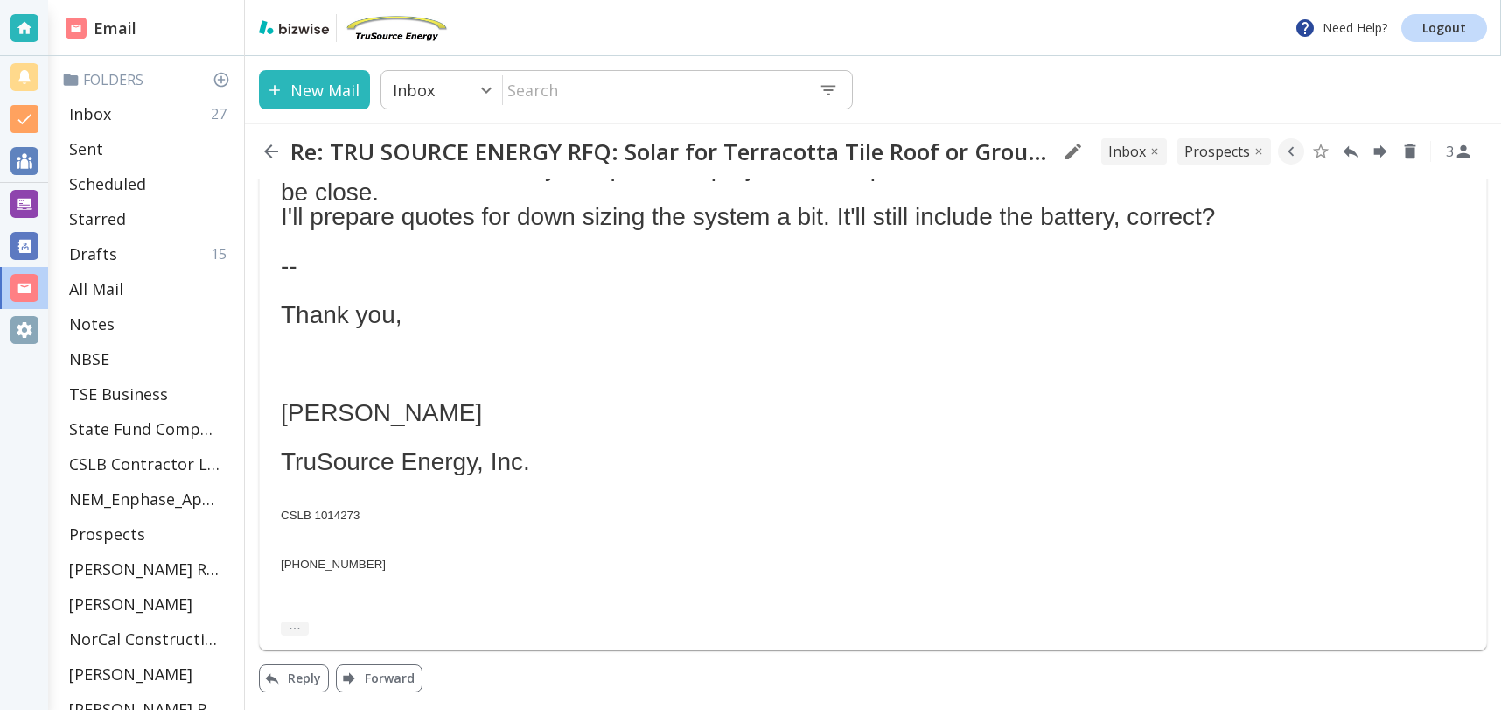
scroll to position [1227, 0]
click at [90, 110] on p "Inbox" at bounding box center [90, 113] width 42 height 21
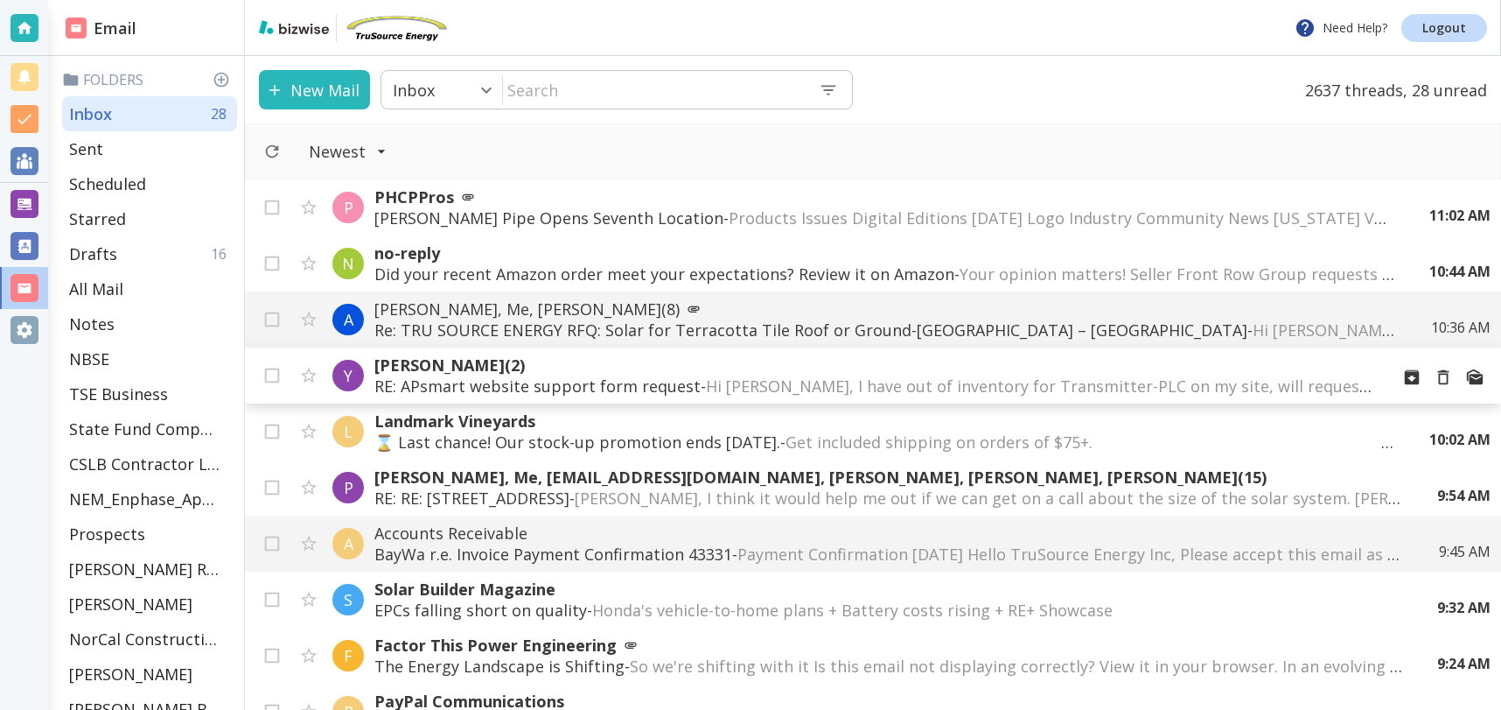
click at [1186, 376] on span "Hi [PERSON_NAME], I have out of inventory for Transmitter-PLC on my site, will …" at bounding box center [1492, 385] width 1572 height 21
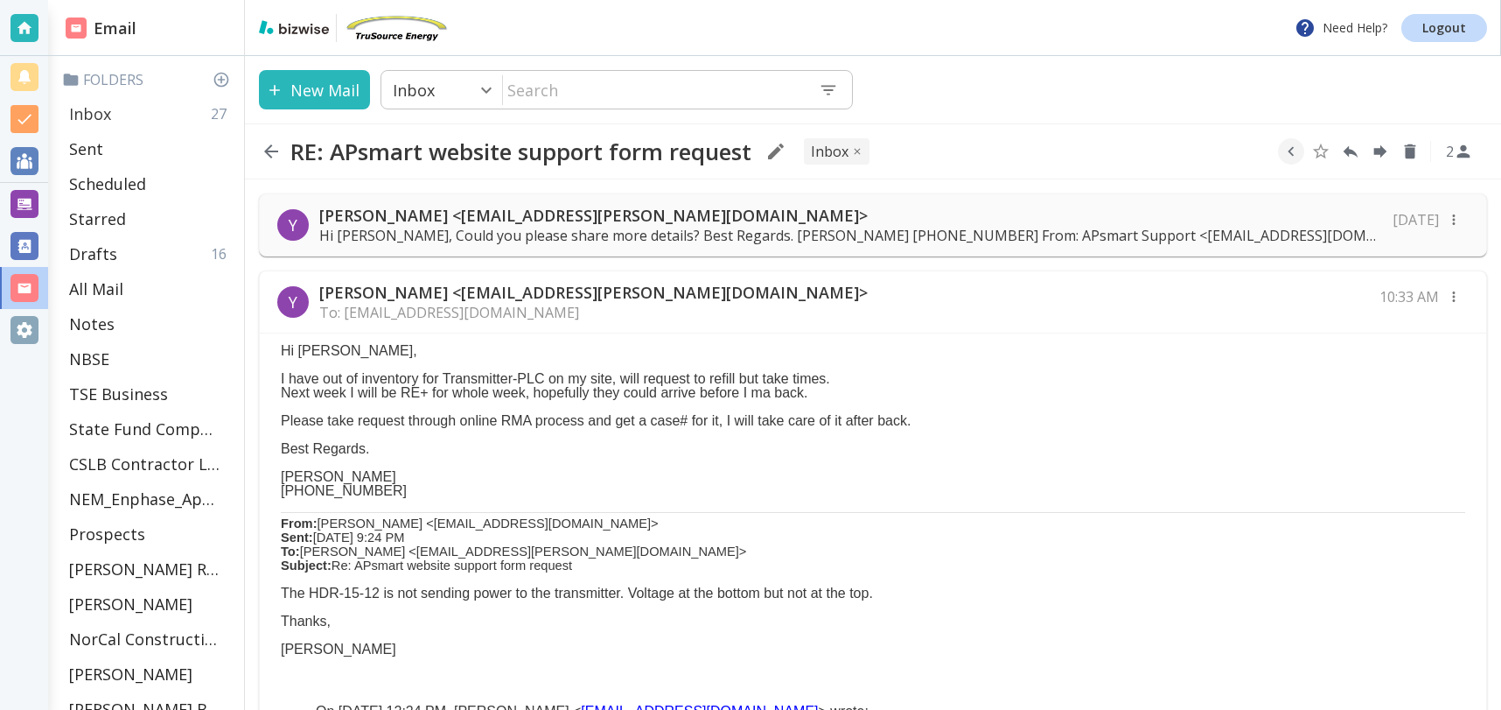
click at [94, 115] on p "Inbox" at bounding box center [90, 113] width 42 height 21
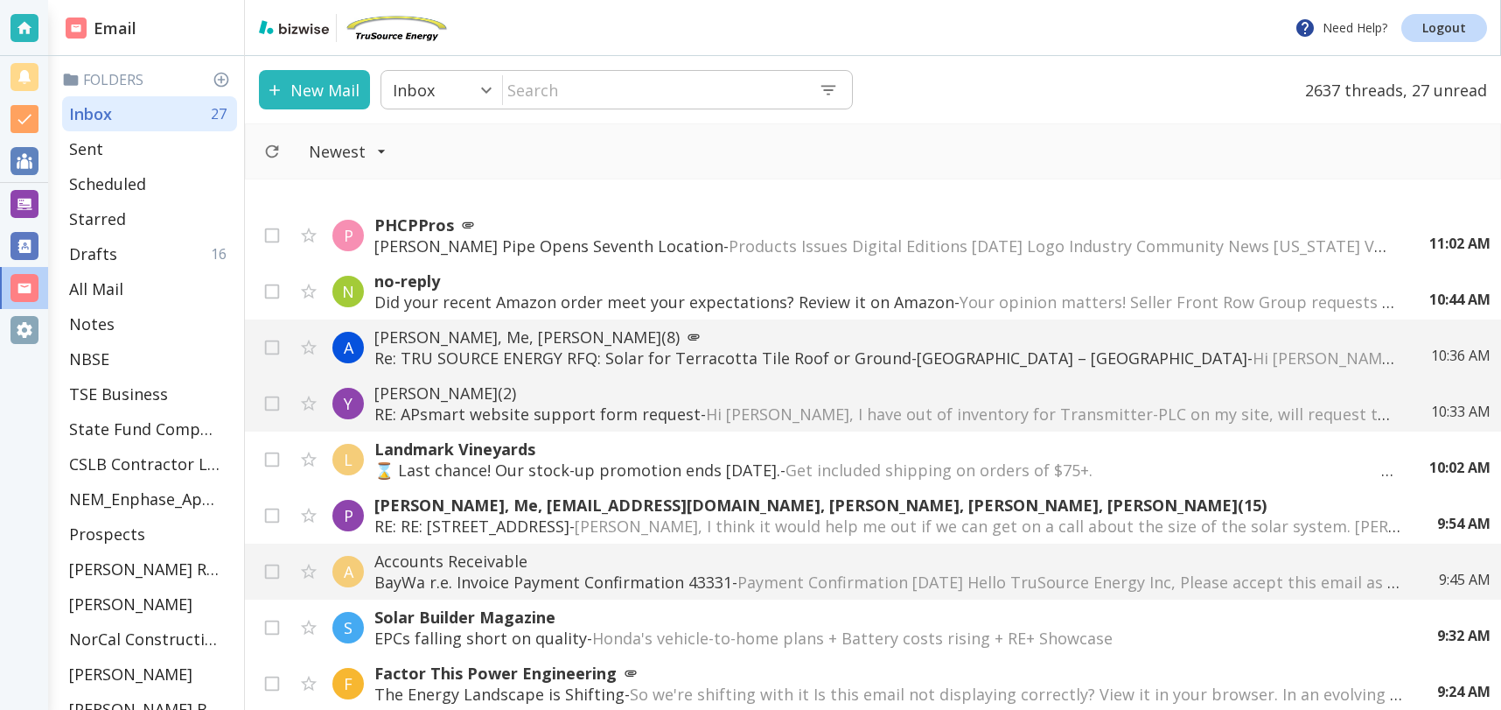
scroll to position [111, 0]
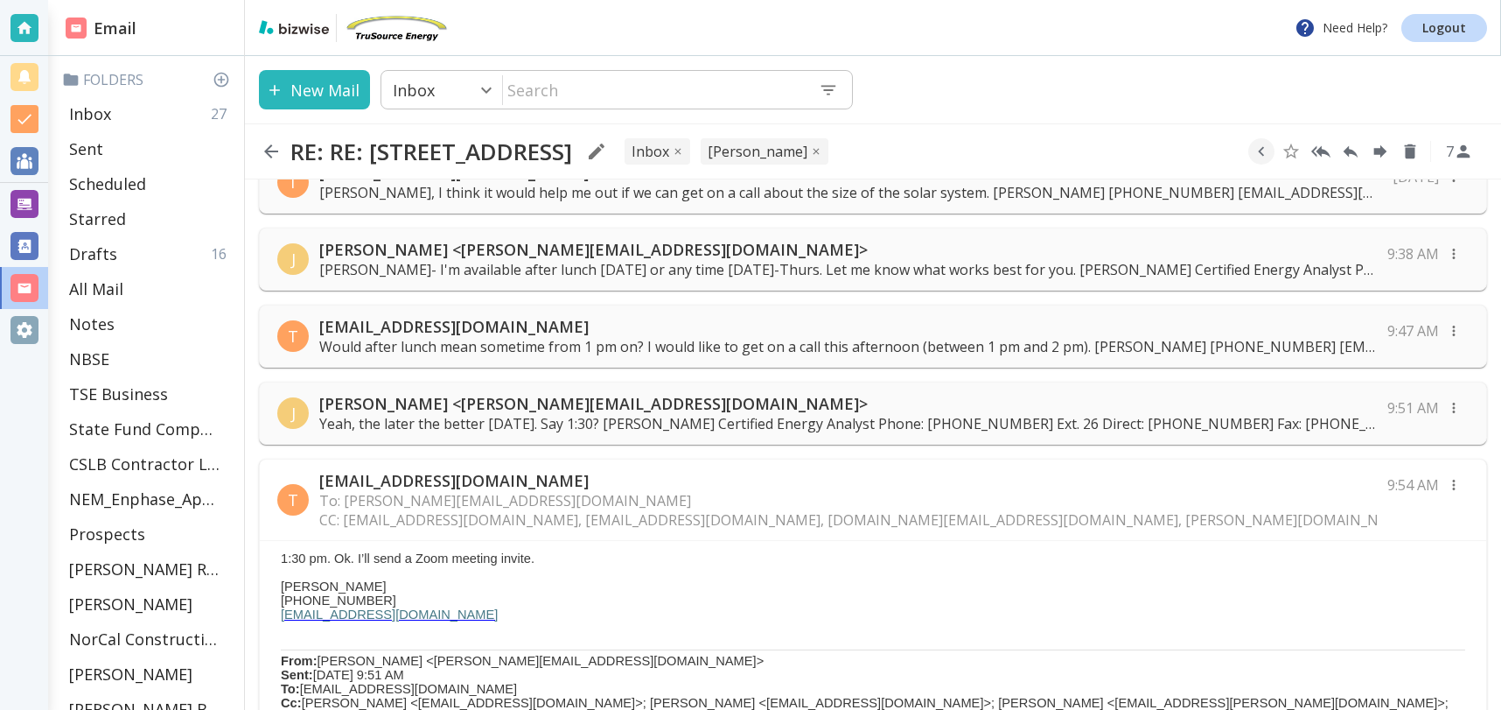
scroll to position [815, 0]
click at [599, 477] on p "[EMAIL_ADDRESS][DOMAIN_NAME]" at bounding box center [848, 477] width 1058 height 21
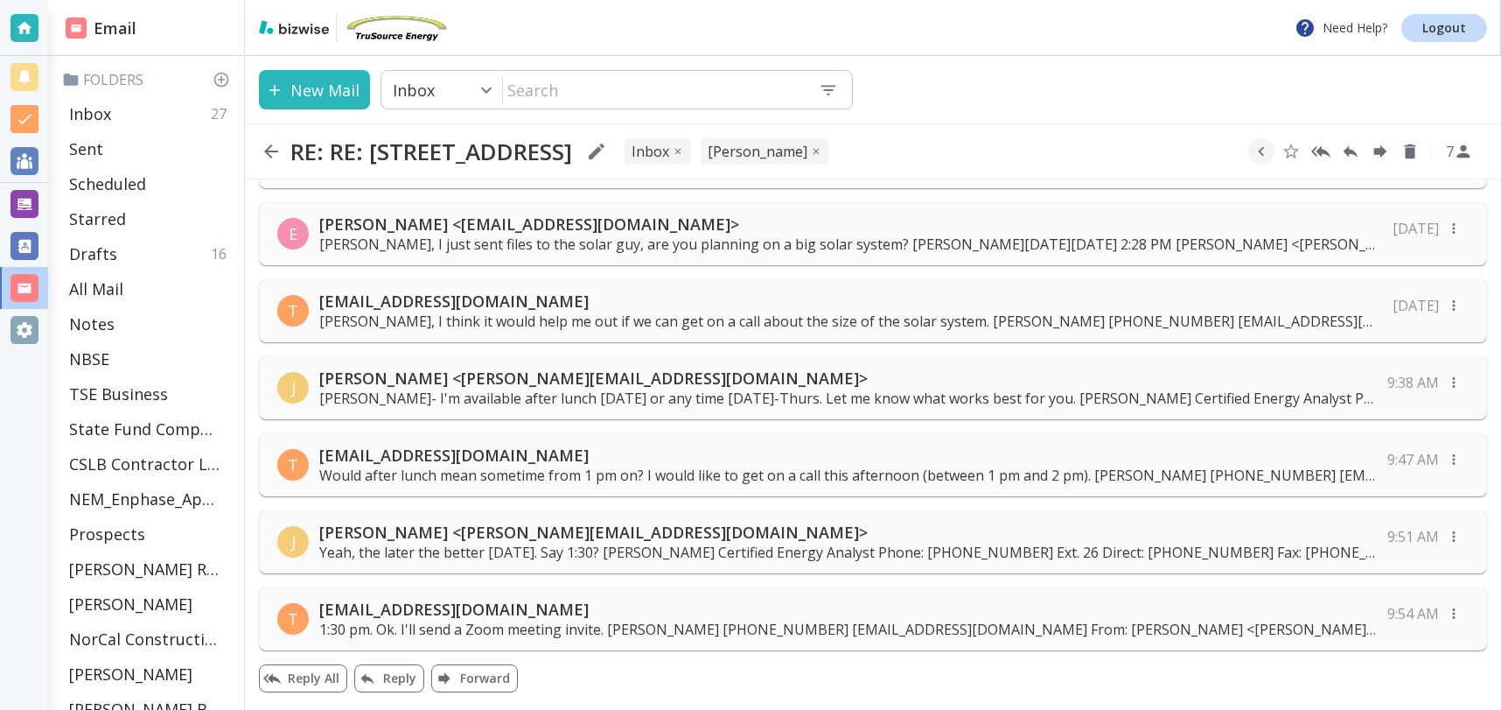
click at [744, 618] on p "[EMAIL_ADDRESS][DOMAIN_NAME]" at bounding box center [848, 608] width 1058 height 21
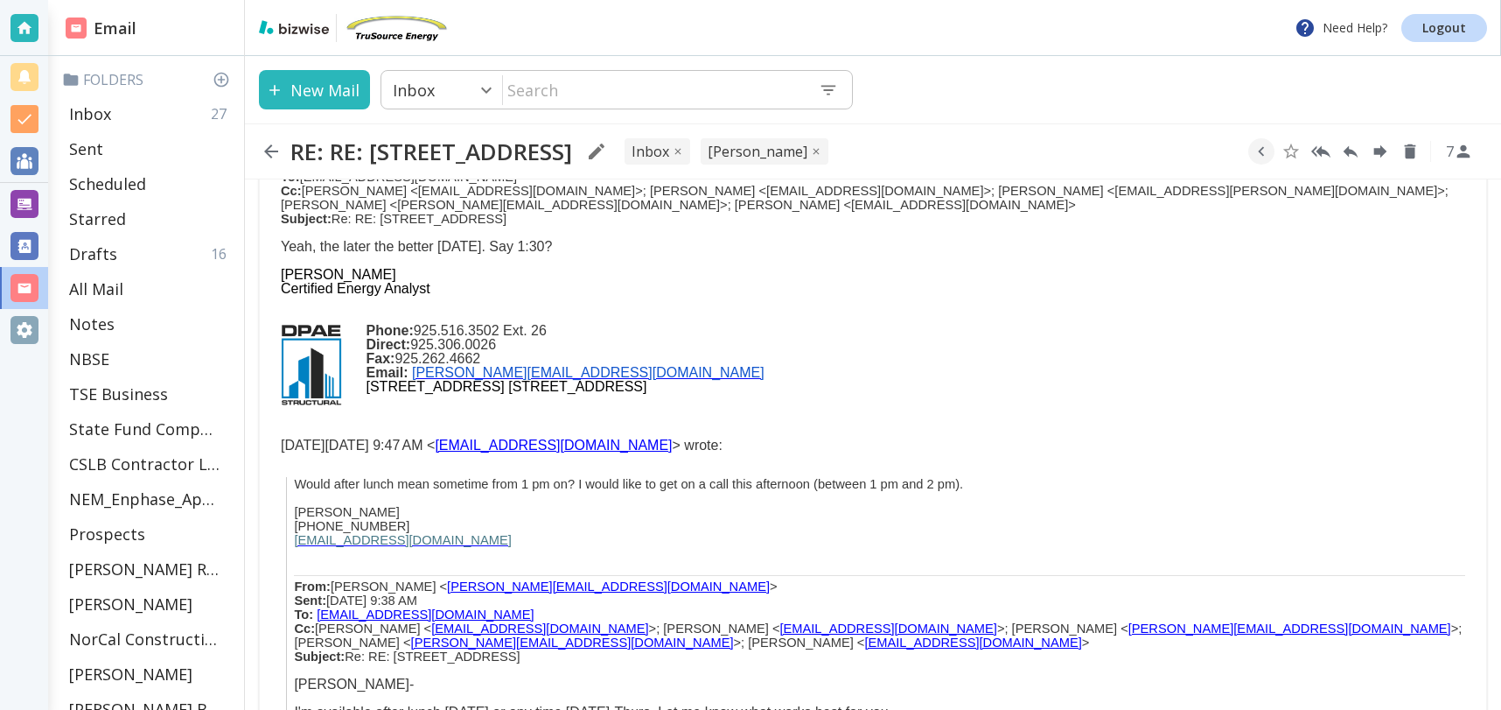
scroll to position [1338, 0]
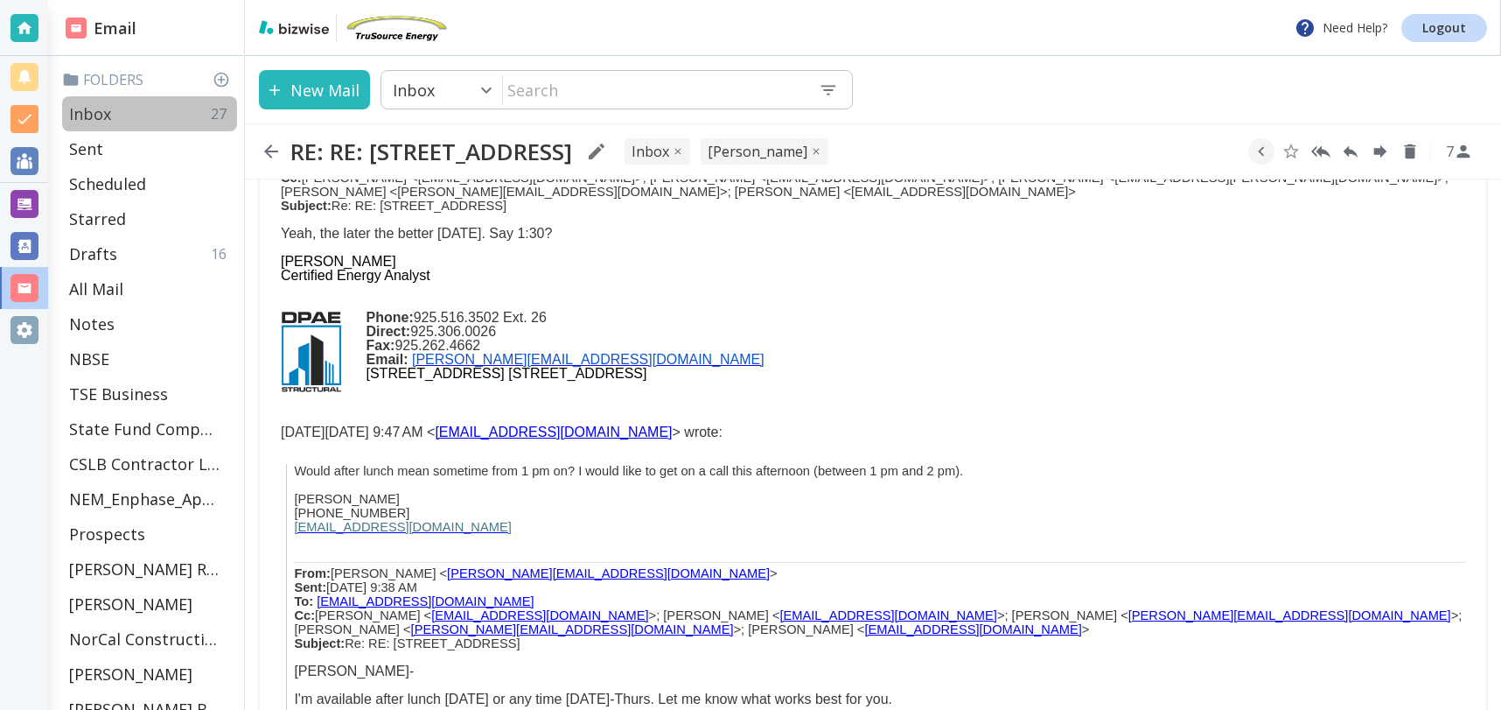
click at [92, 112] on p "Inbox" at bounding box center [90, 113] width 42 height 21
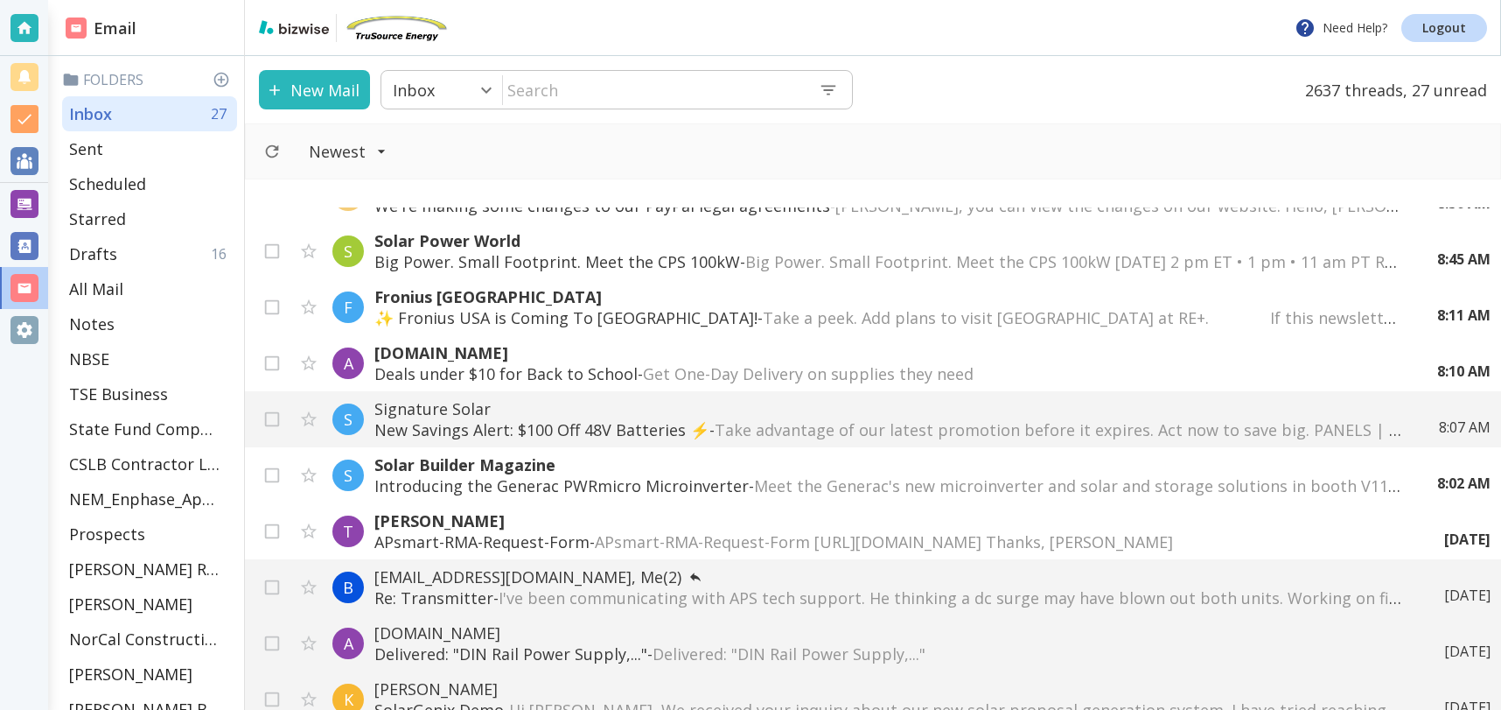
scroll to position [549, 0]
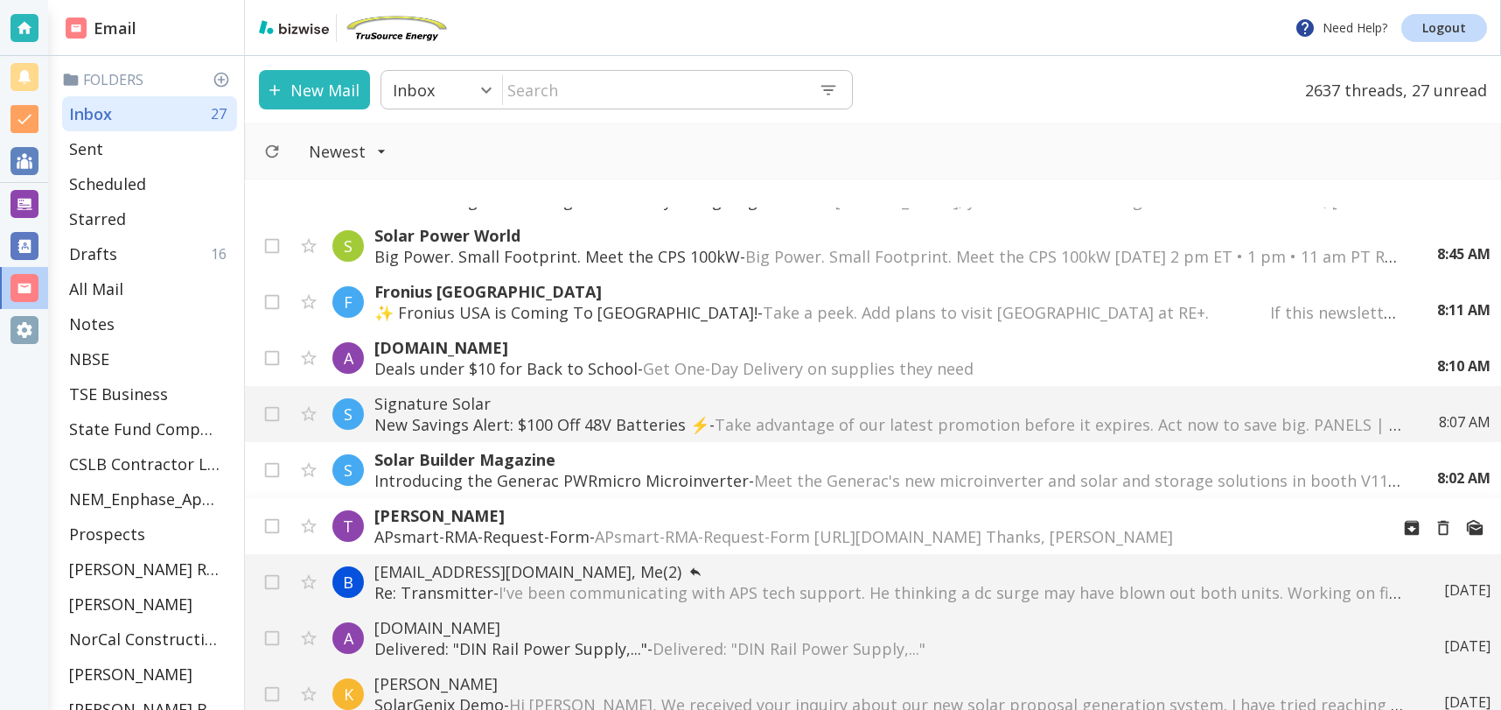
click at [549, 537] on p "APsmart-RMA-Request-Form - APsmart-RMA-Request-Form [URL][DOMAIN_NAME] Thanks, …" at bounding box center [874, 536] width 1001 height 21
